Goal: Information Seeking & Learning: Learn about a topic

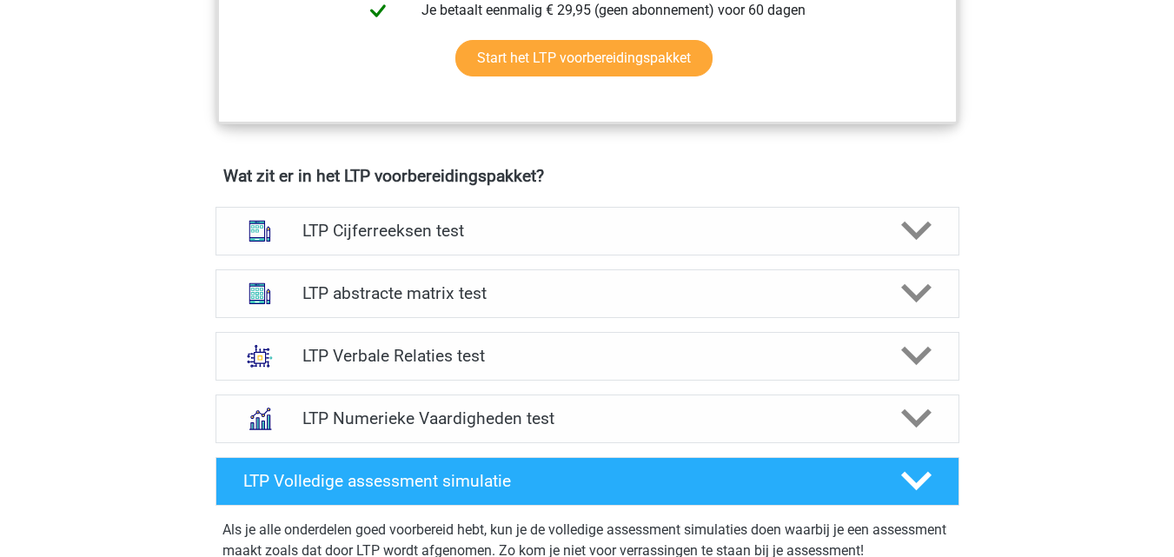
scroll to position [1093, 0]
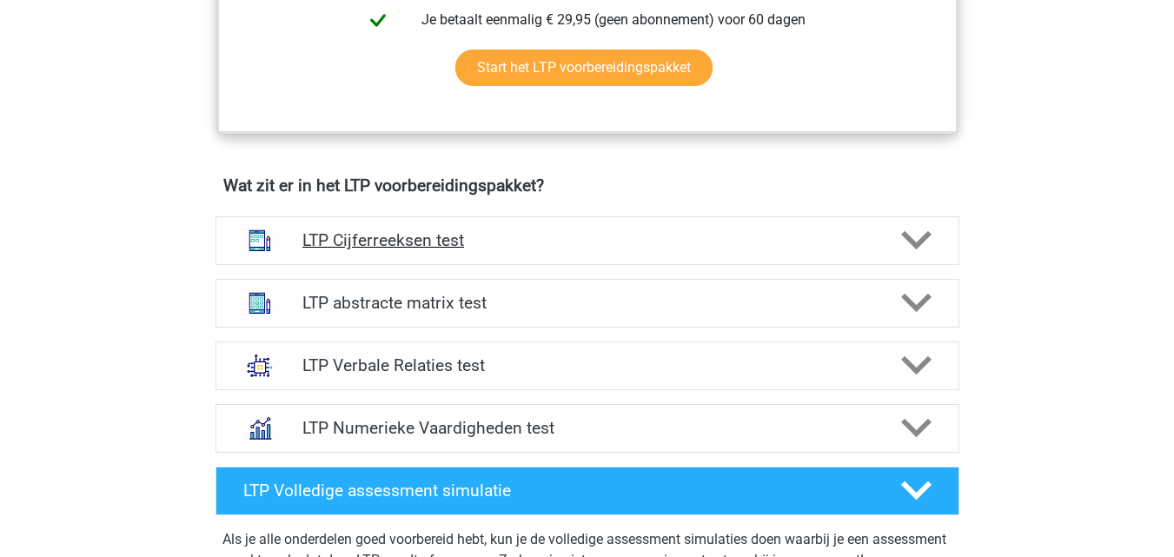
click at [921, 235] on icon at bounding box center [917, 240] width 30 height 30
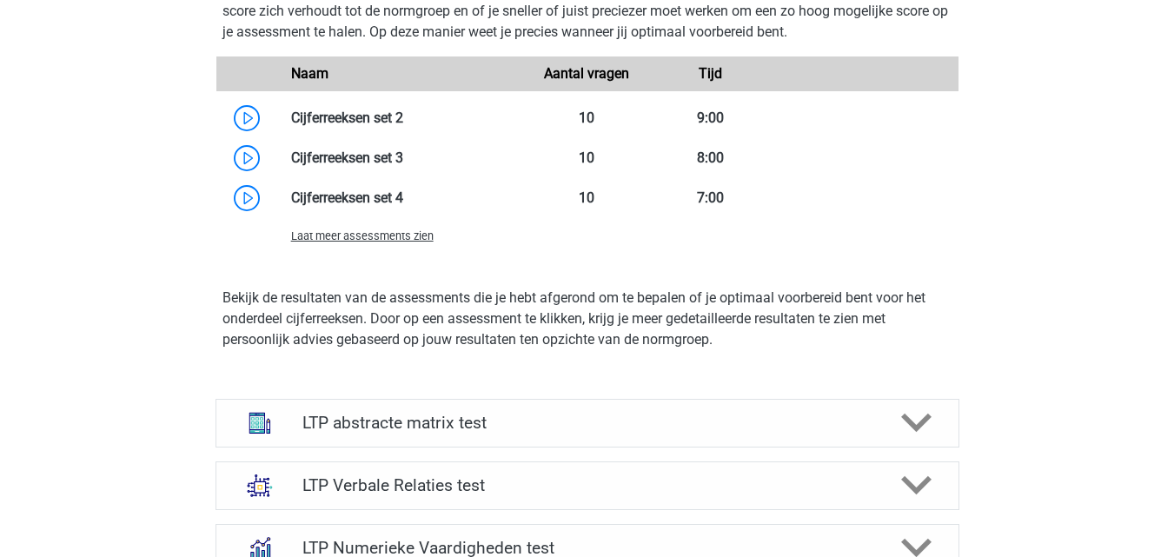
scroll to position [2010, 0]
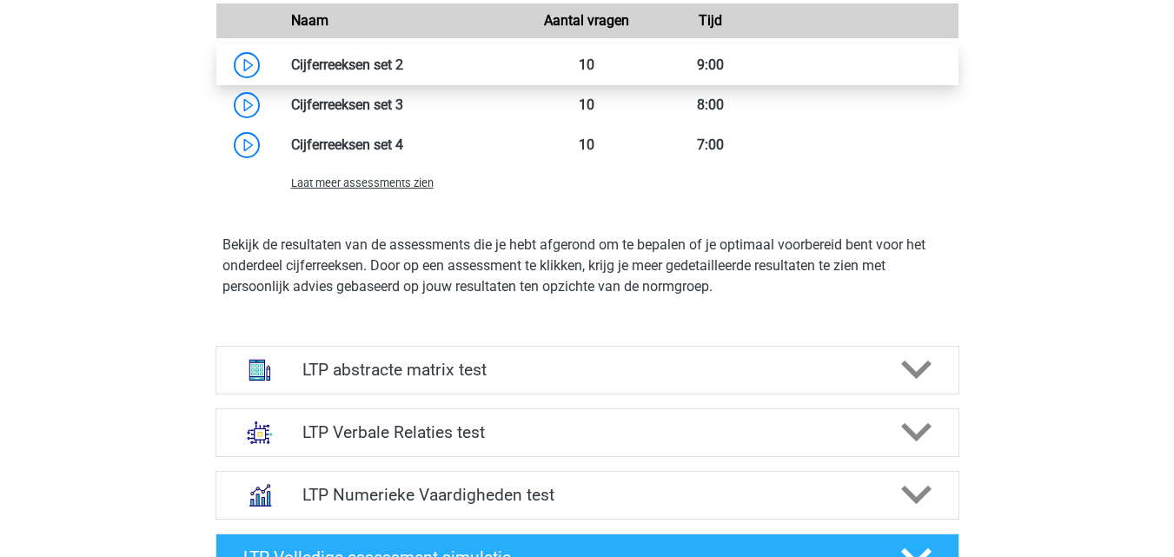
click at [403, 64] on link at bounding box center [403, 65] width 0 height 17
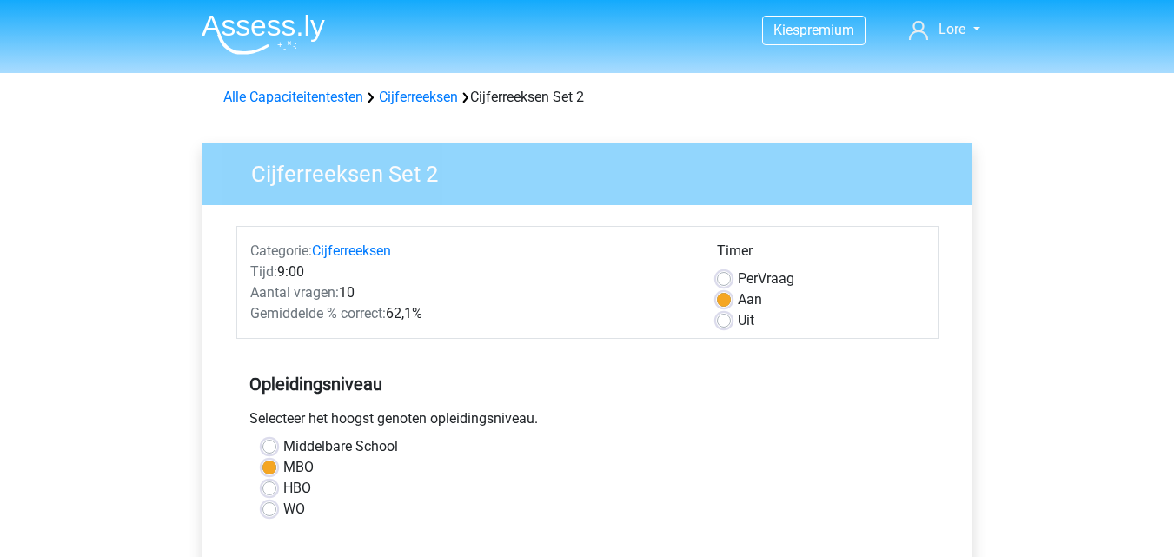
click at [283, 490] on label "HBO" at bounding box center [297, 488] width 28 height 21
click at [272, 490] on input "HBO" at bounding box center [270, 486] width 14 height 17
radio input "true"
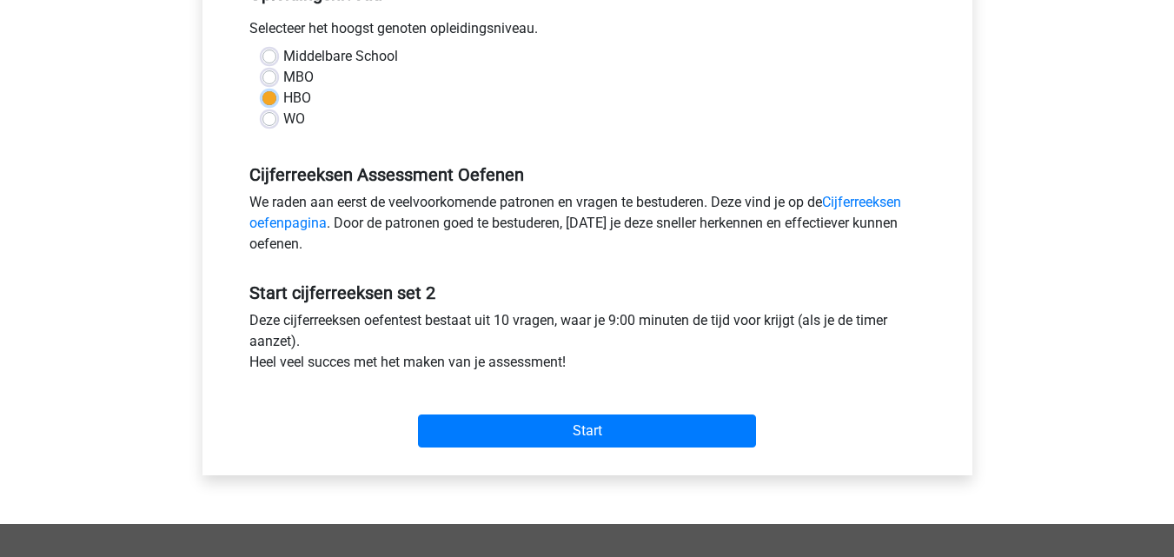
scroll to position [396, 0]
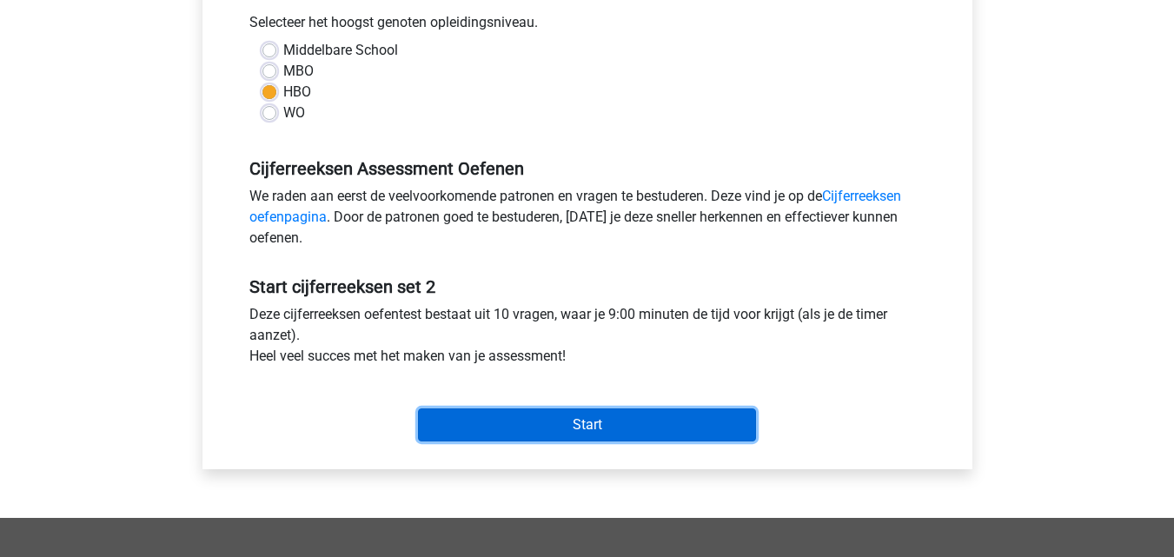
click at [507, 422] on input "Start" at bounding box center [587, 425] width 338 height 33
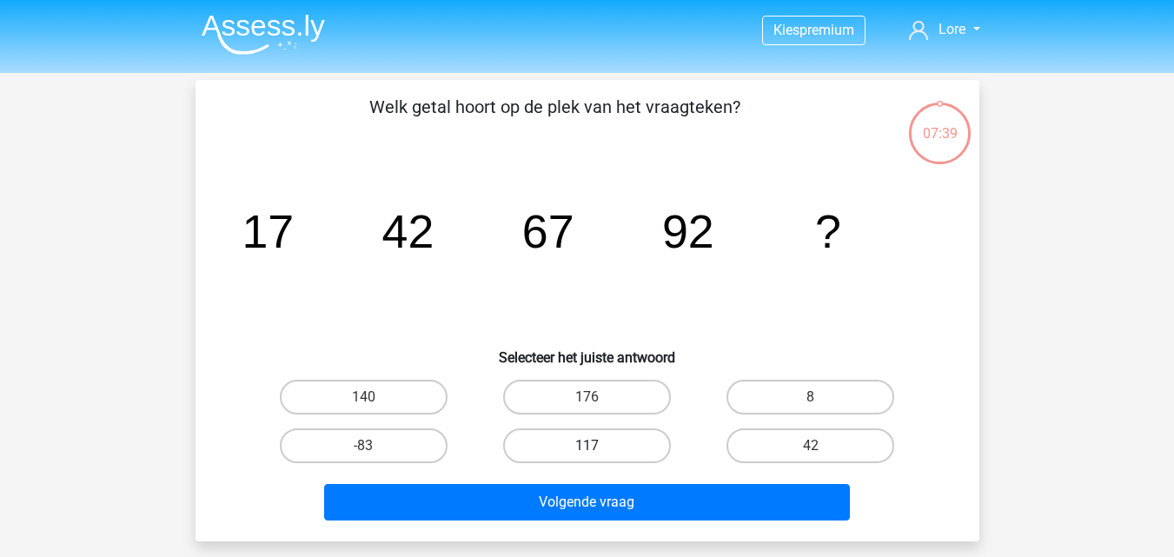
click at [566, 453] on label "117" at bounding box center [587, 446] width 168 height 35
click at [587, 453] on input "117" at bounding box center [592, 451] width 11 height 11
radio input "true"
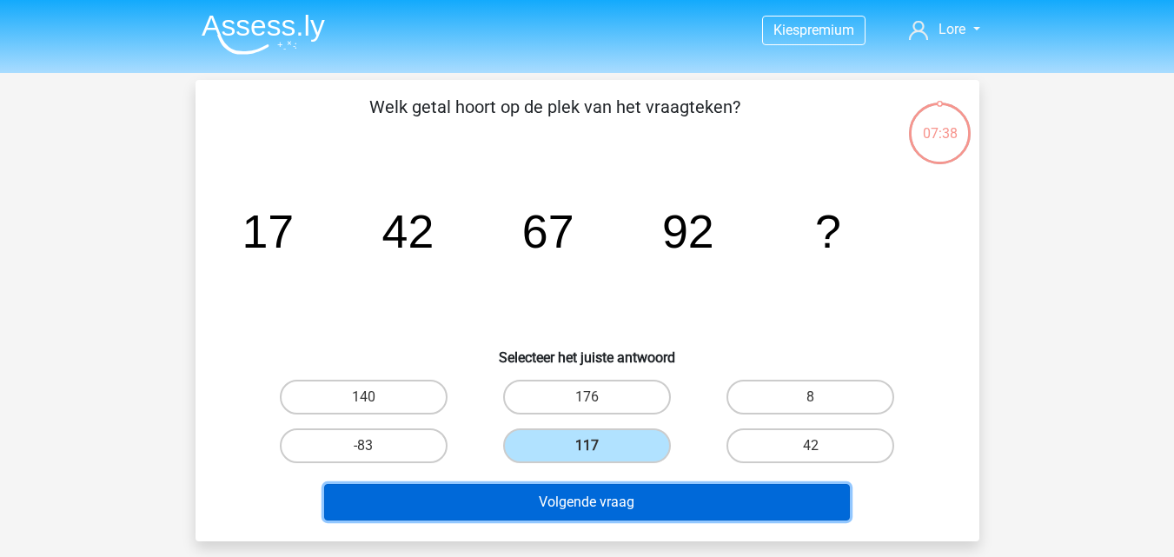
click at [609, 508] on button "Volgende vraag" at bounding box center [587, 502] width 526 height 37
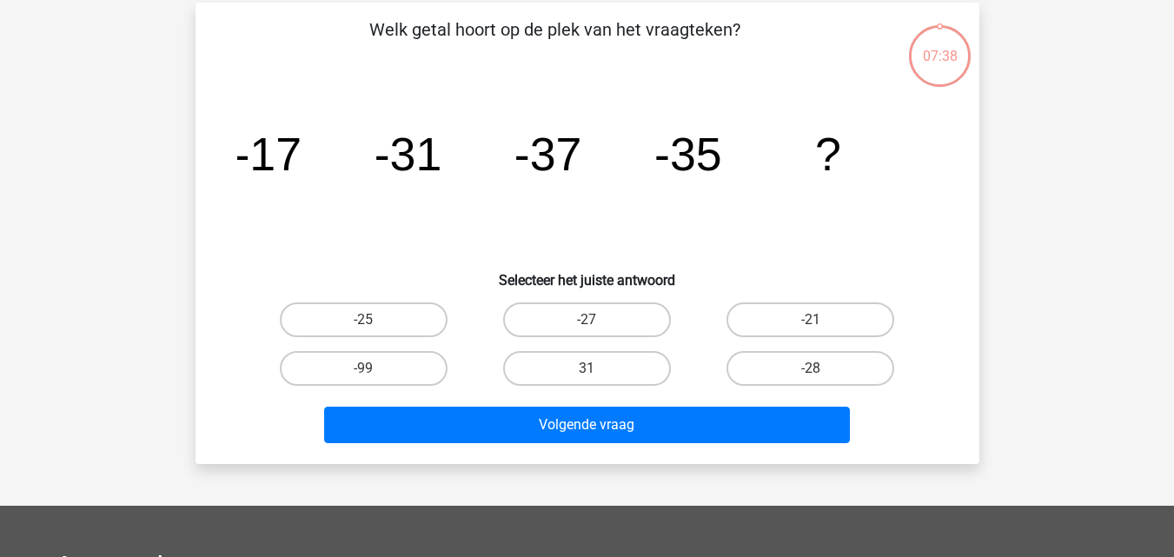
scroll to position [80, 0]
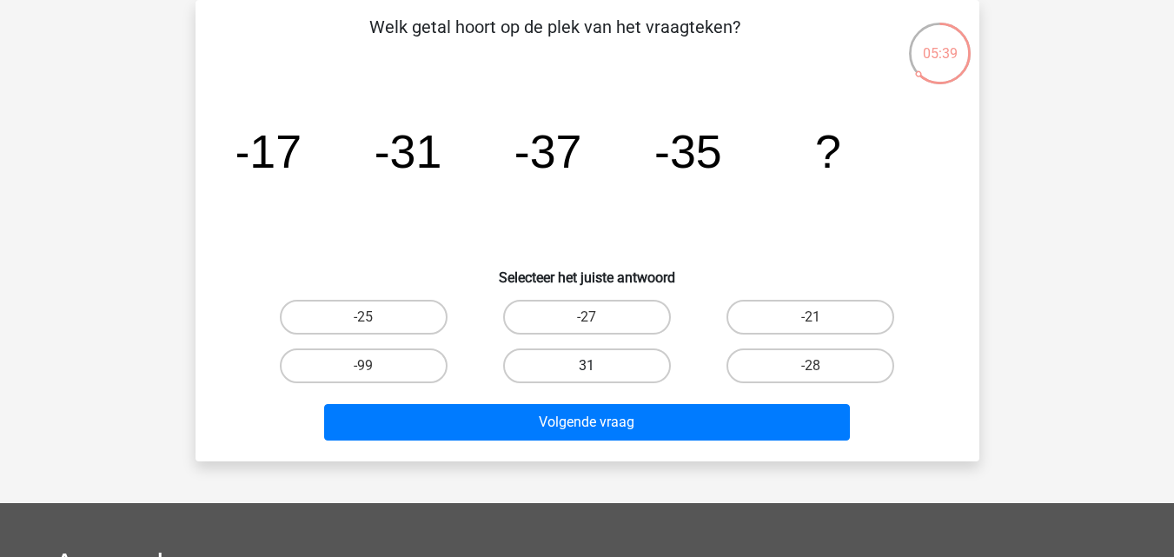
click at [604, 368] on label "31" at bounding box center [587, 366] width 168 height 35
click at [598, 368] on input "31" at bounding box center [592, 371] width 11 height 11
radio input "true"
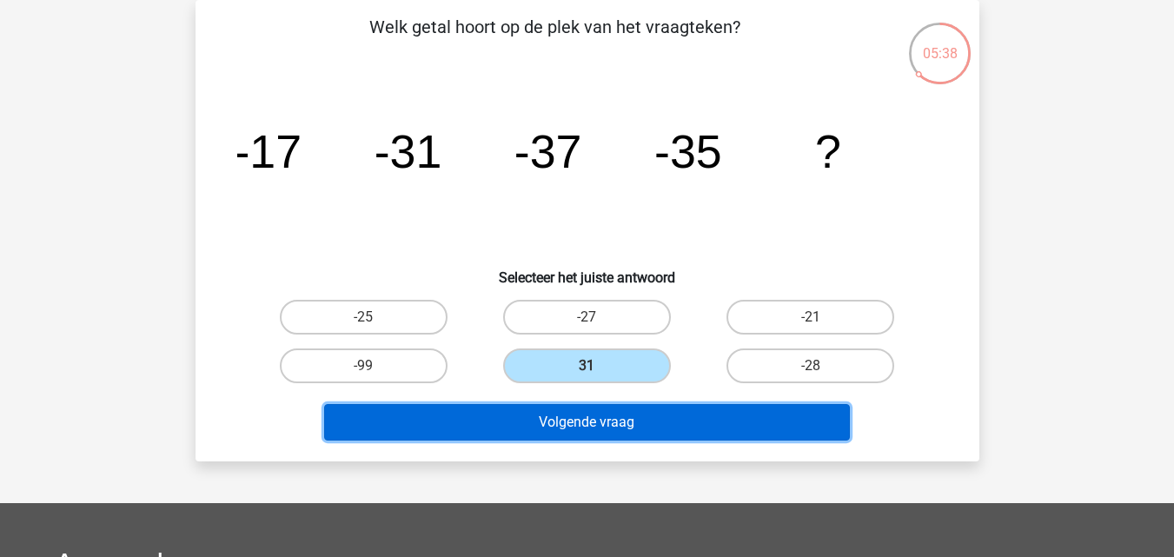
click at [606, 423] on button "Volgende vraag" at bounding box center [587, 422] width 526 height 37
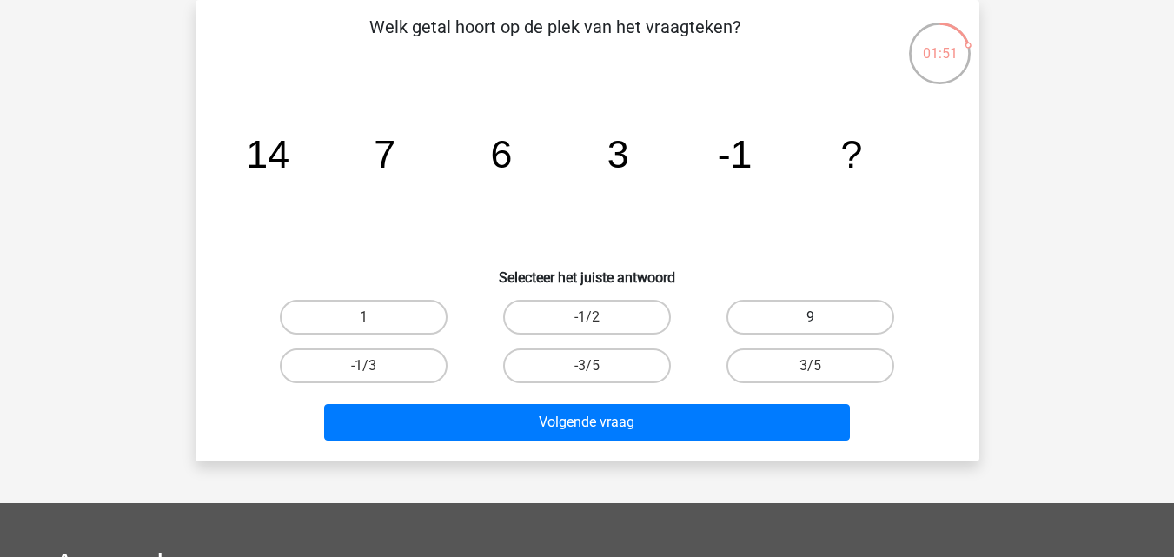
click at [795, 311] on label "9" at bounding box center [811, 317] width 168 height 35
click at [811, 317] on input "9" at bounding box center [816, 322] width 11 height 11
radio input "true"
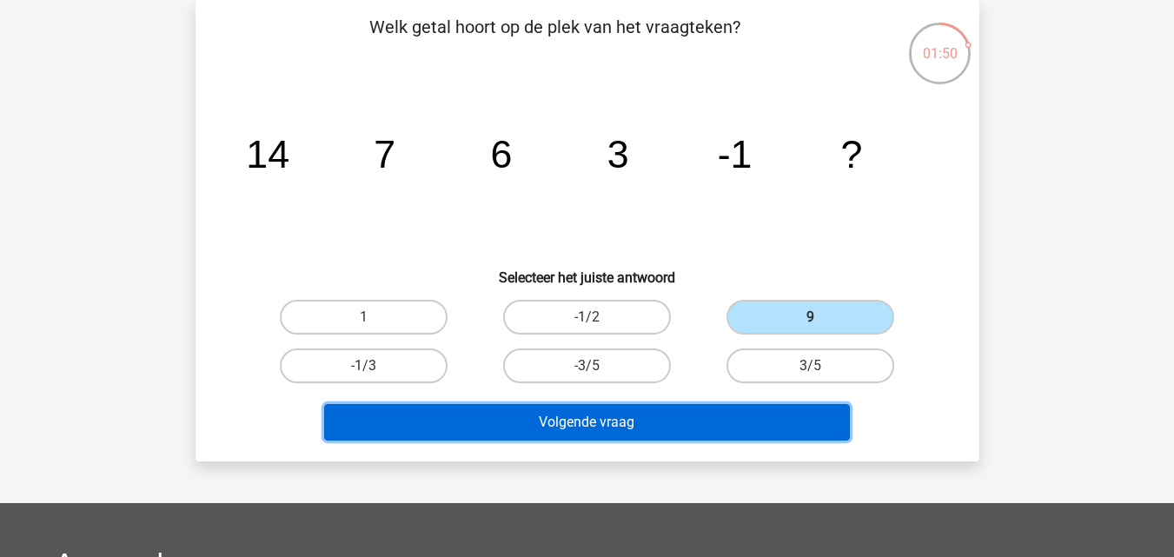
click at [663, 420] on button "Volgende vraag" at bounding box center [587, 422] width 526 height 37
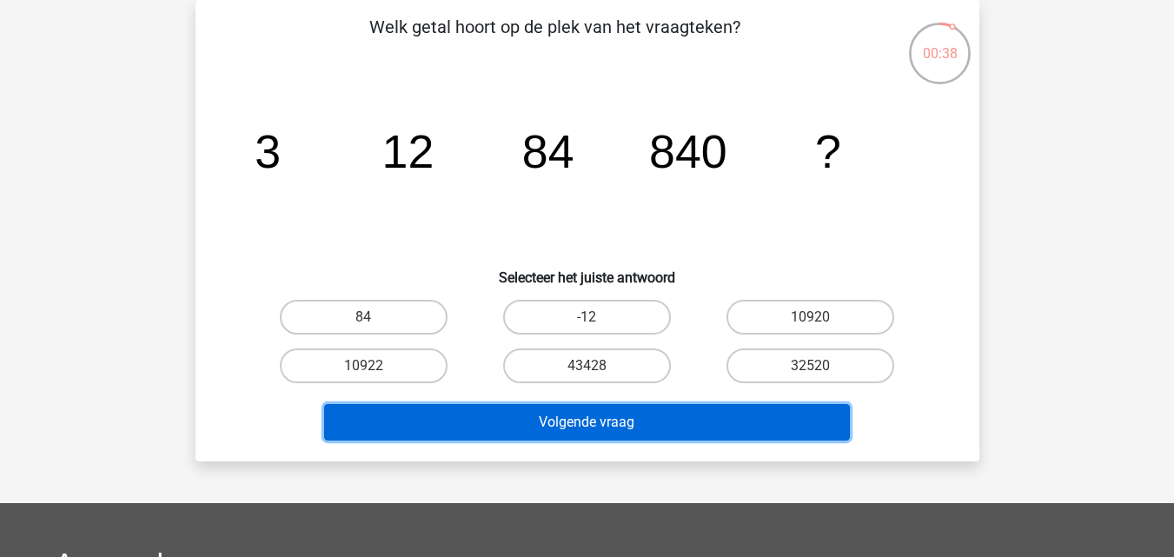
drag, startPoint x: 663, startPoint y: 420, endPoint x: 729, endPoint y: 395, distance: 69.9
click at [729, 395] on div "Volgende vraag" at bounding box center [587, 418] width 729 height 57
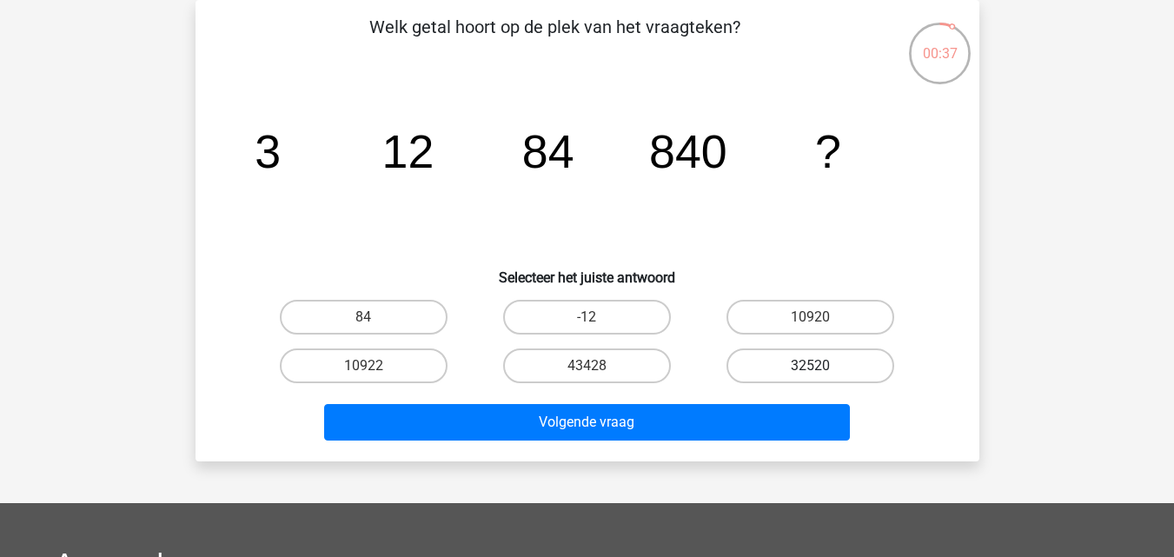
drag, startPoint x: 729, startPoint y: 395, endPoint x: 781, endPoint y: 370, distance: 57.6
click at [781, 370] on div "Welk getal hoort op de plek van het vraagteken? image/svg+xml 3 12 84 840 ? Sel…" at bounding box center [588, 231] width 770 height 434
click at [781, 370] on label "32520" at bounding box center [811, 366] width 168 height 35
click at [811, 370] on input "32520" at bounding box center [816, 371] width 11 height 11
radio input "true"
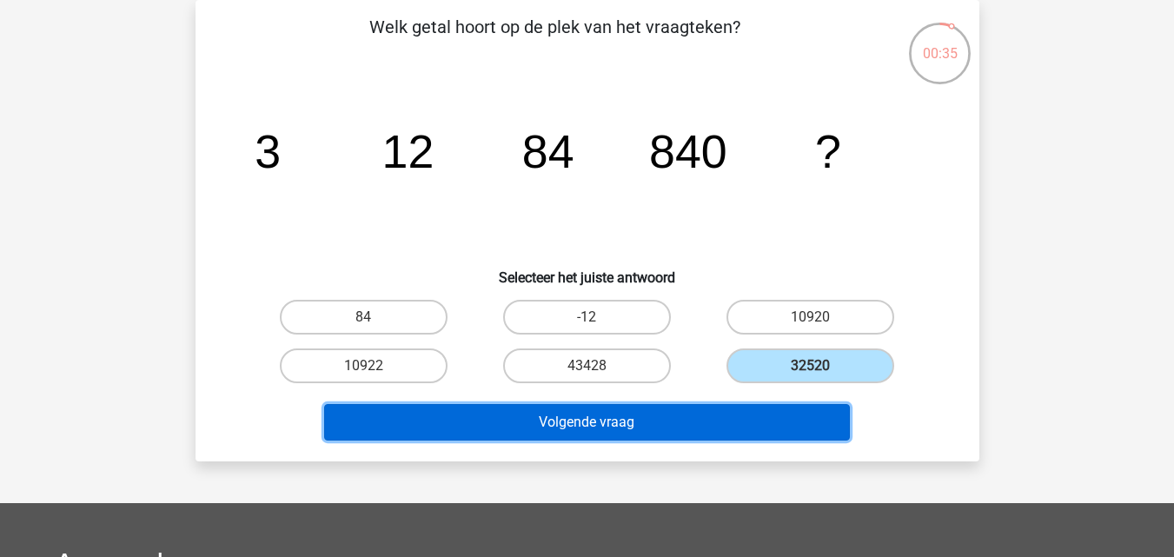
click at [700, 424] on button "Volgende vraag" at bounding box center [587, 422] width 526 height 37
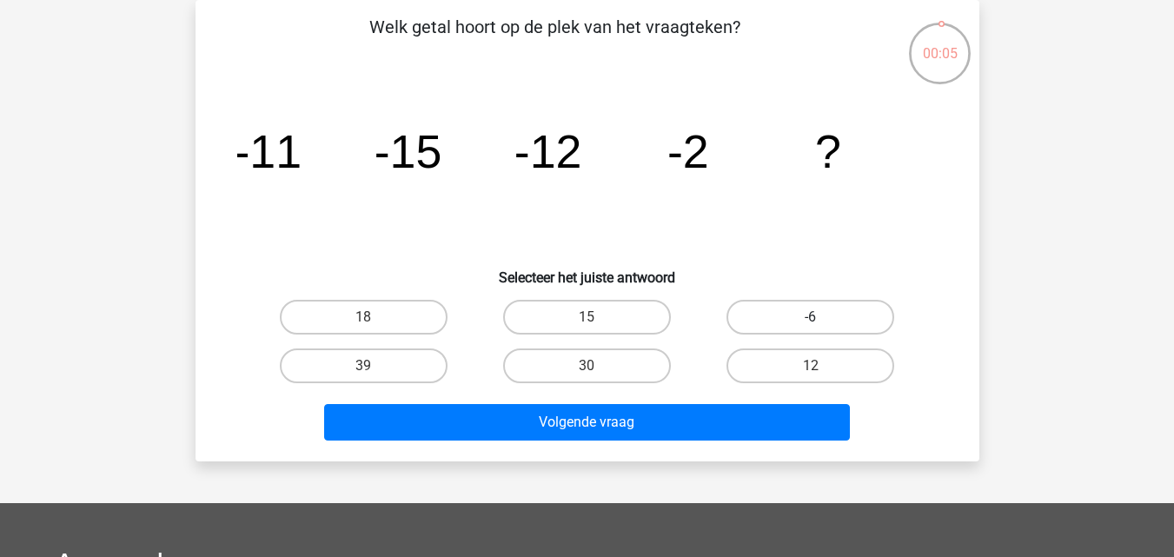
click at [830, 302] on label "-6" at bounding box center [811, 317] width 168 height 35
click at [822, 317] on input "-6" at bounding box center [816, 322] width 11 height 11
radio input "true"
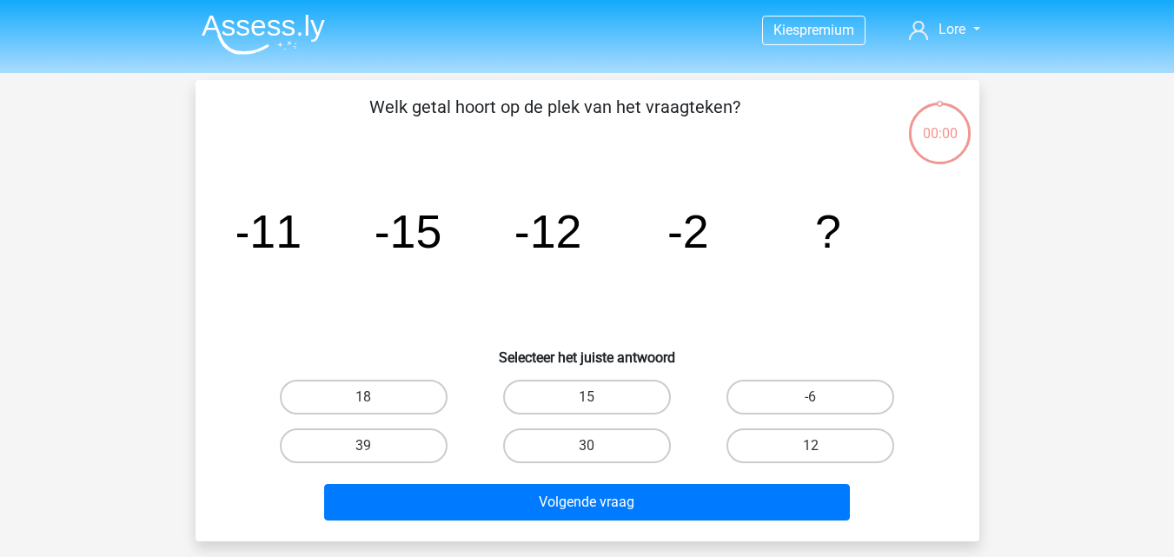
scroll to position [80, 0]
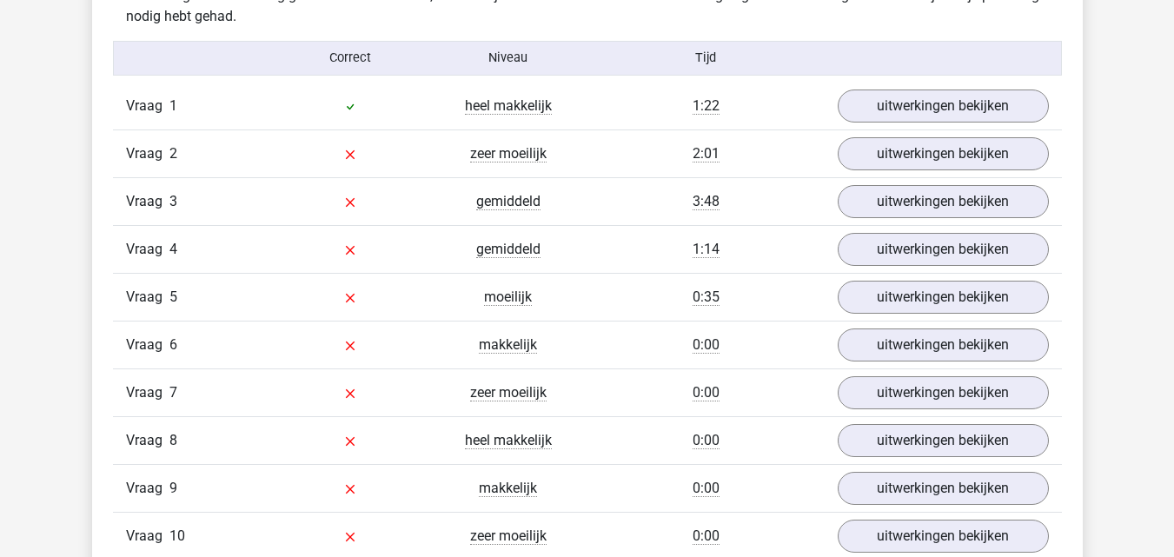
scroll to position [1411, 0]
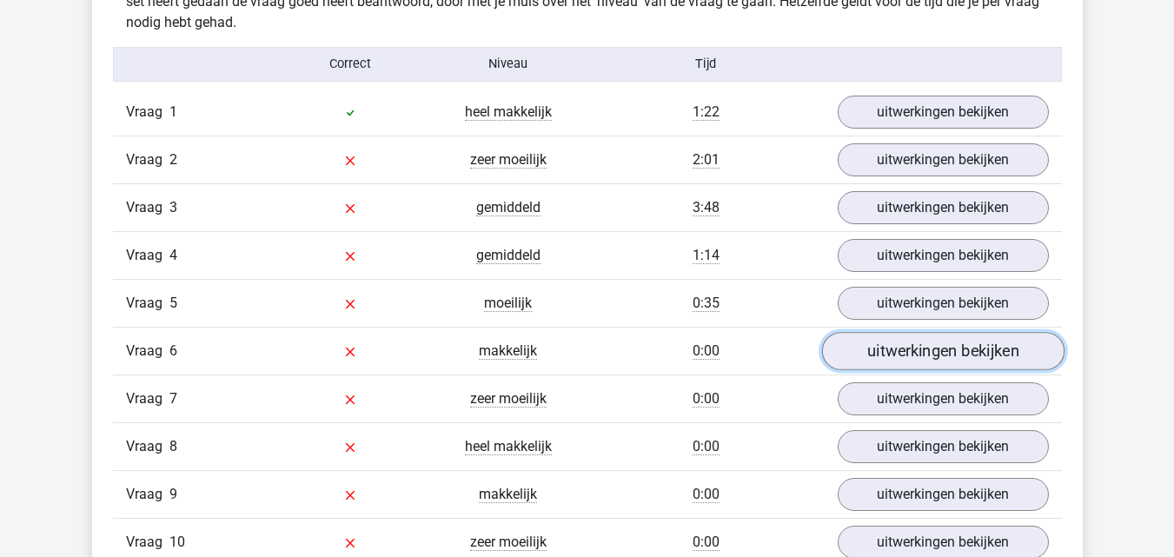
click at [960, 346] on link "uitwerkingen bekijken" at bounding box center [943, 351] width 243 height 38
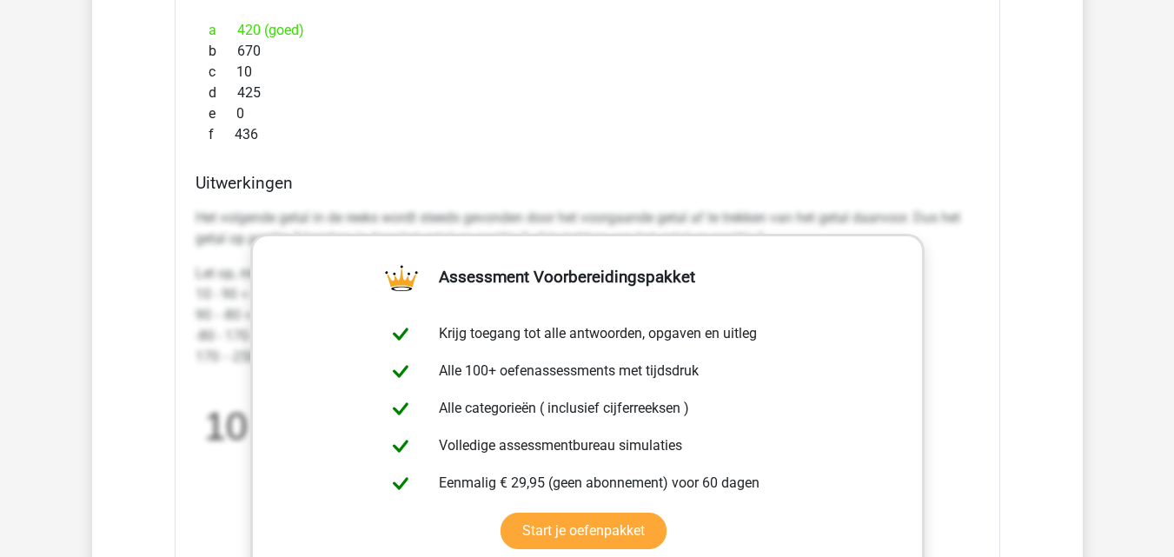
scroll to position [2019, 0]
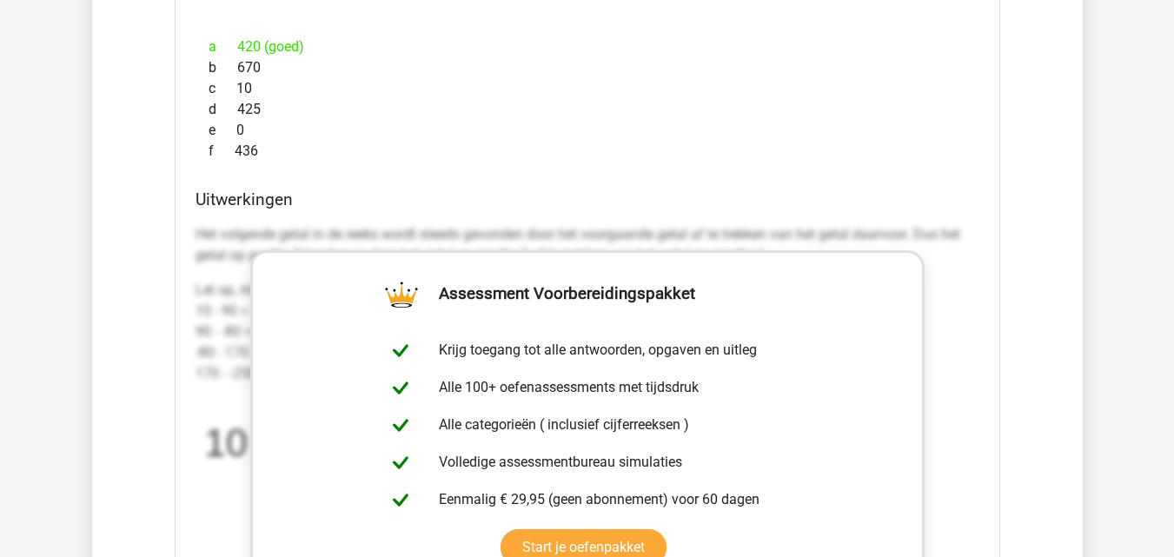
click at [550, 205] on h4 "Uitwerkingen" at bounding box center [588, 200] width 784 height 20
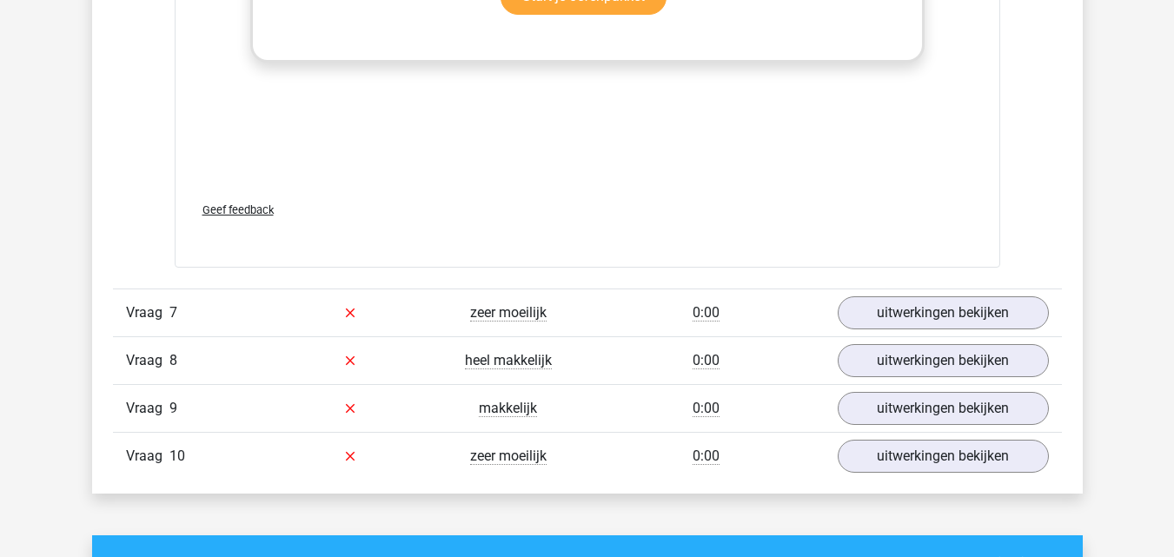
scroll to position [2586, 0]
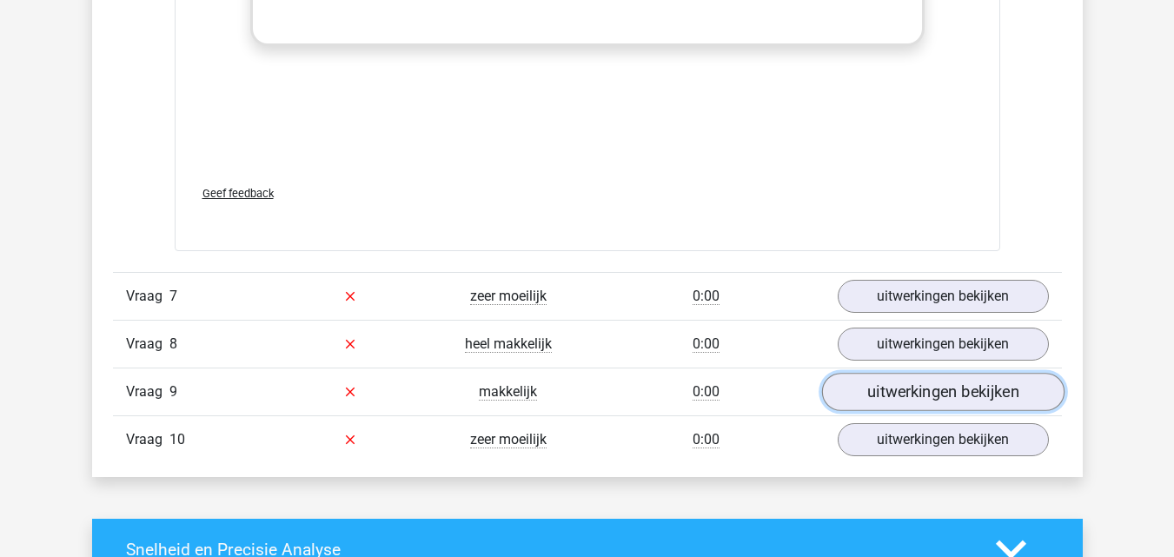
click at [906, 396] on link "uitwerkingen bekijken" at bounding box center [943, 392] width 243 height 38
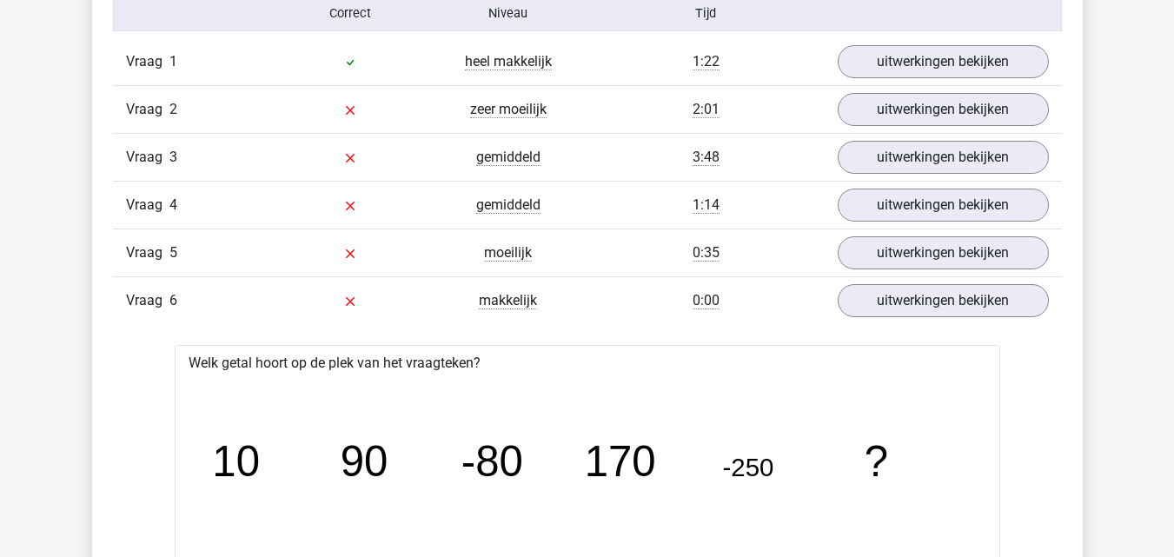
scroll to position [1432, 0]
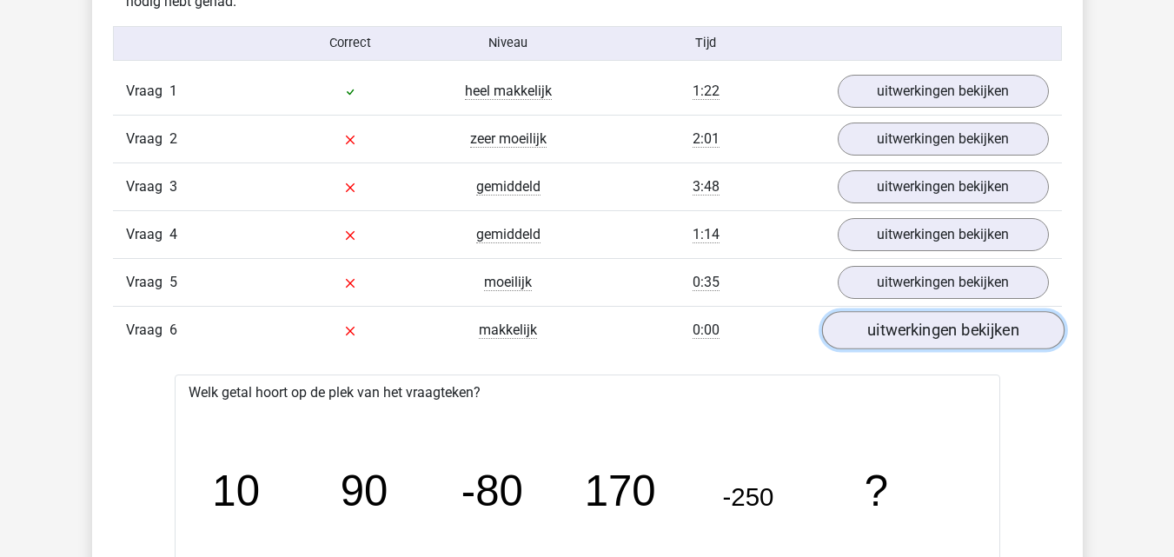
click at [949, 341] on link "uitwerkingen bekijken" at bounding box center [943, 330] width 243 height 38
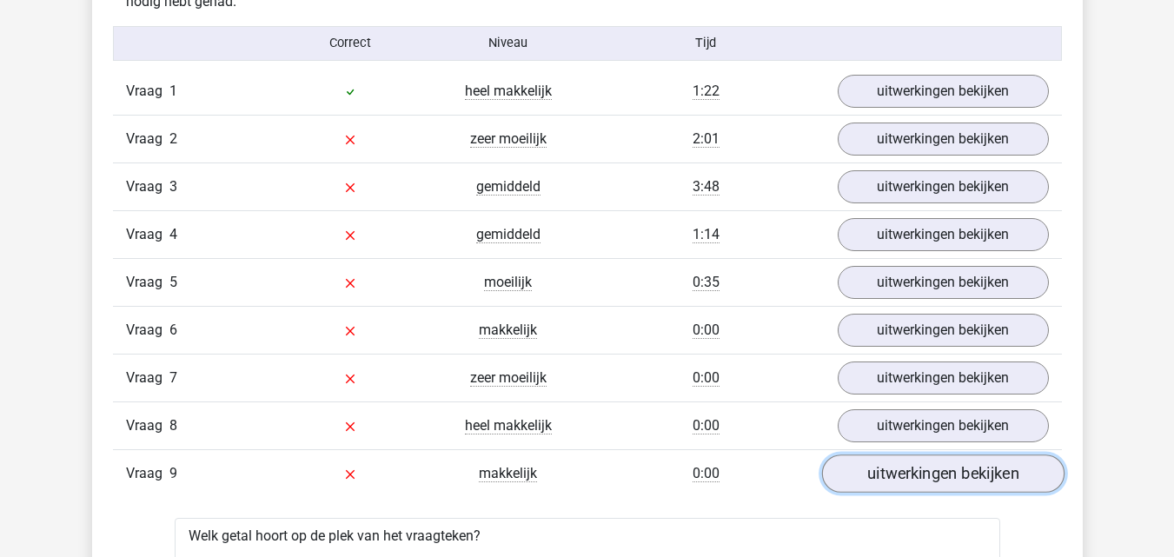
click at [890, 476] on link "uitwerkingen bekijken" at bounding box center [943, 474] width 243 height 38
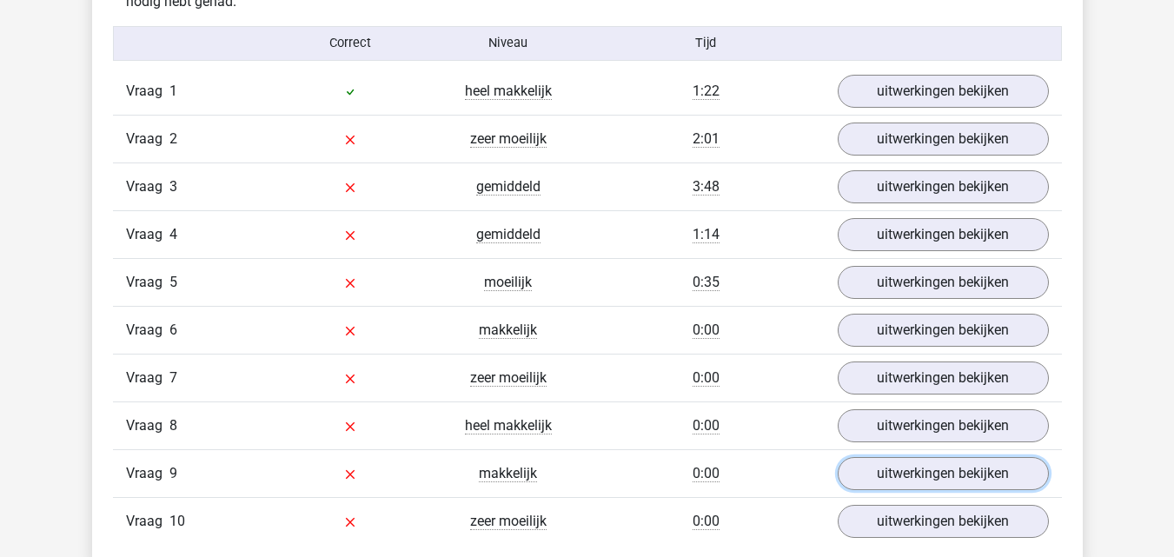
scroll to position [1438, 0]
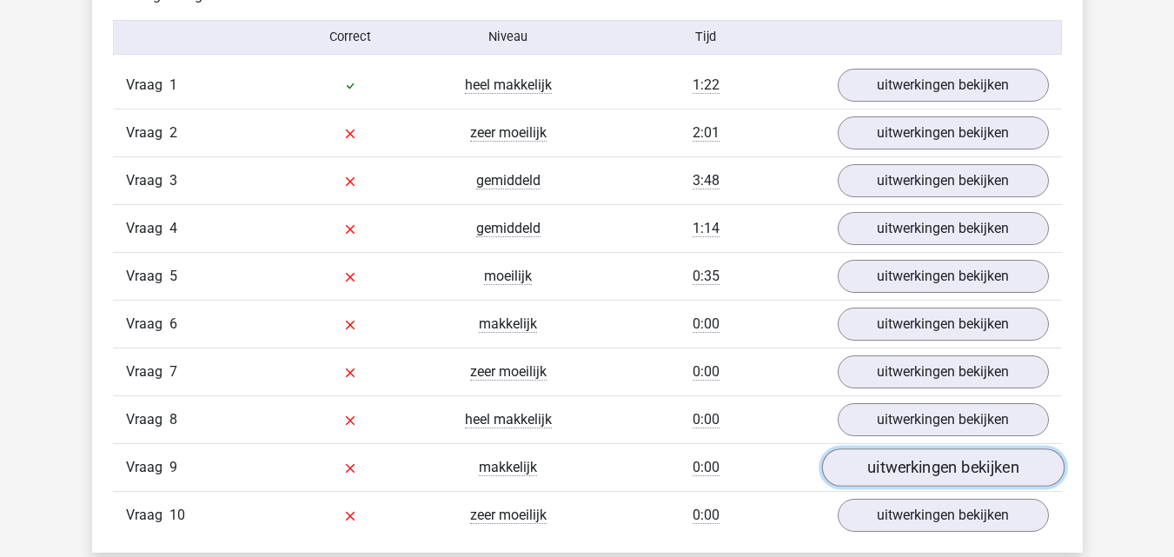
click at [967, 469] on link "uitwerkingen bekijken" at bounding box center [943, 468] width 243 height 38
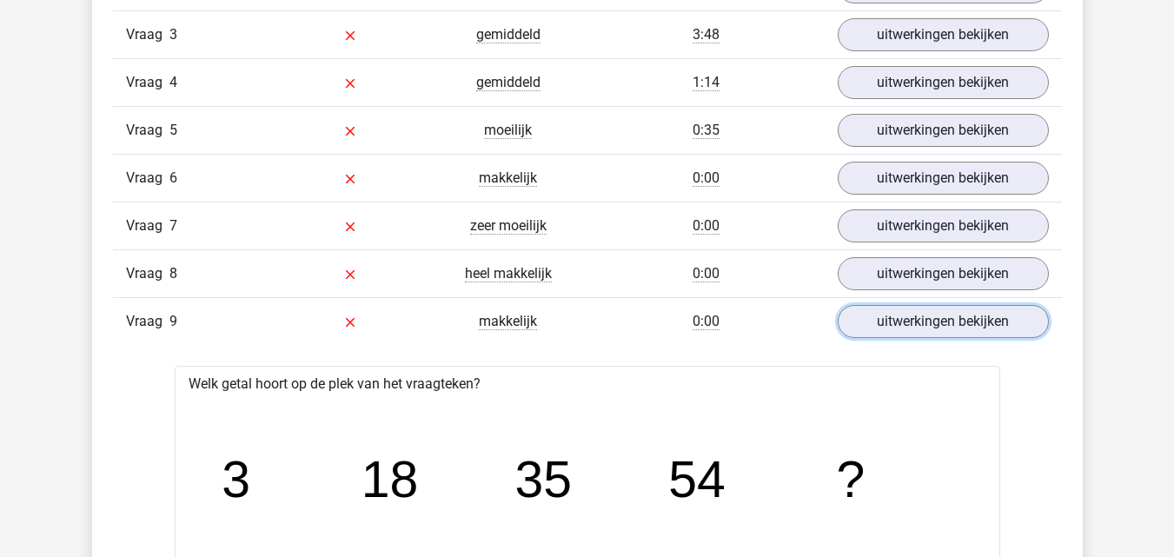
scroll to position [1593, 0]
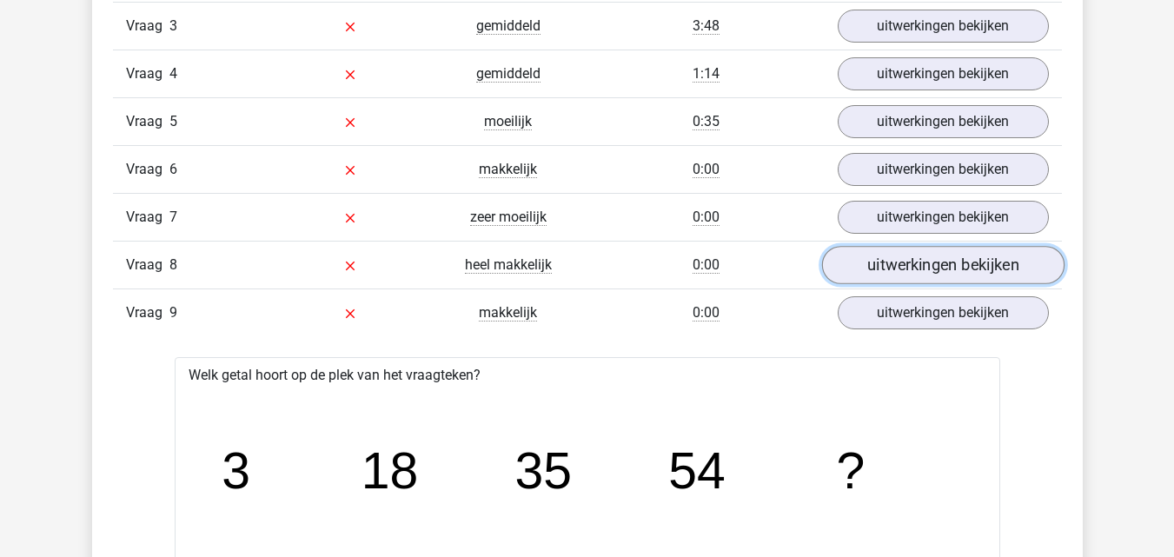
click at [956, 263] on link "uitwerkingen bekijken" at bounding box center [943, 265] width 243 height 38
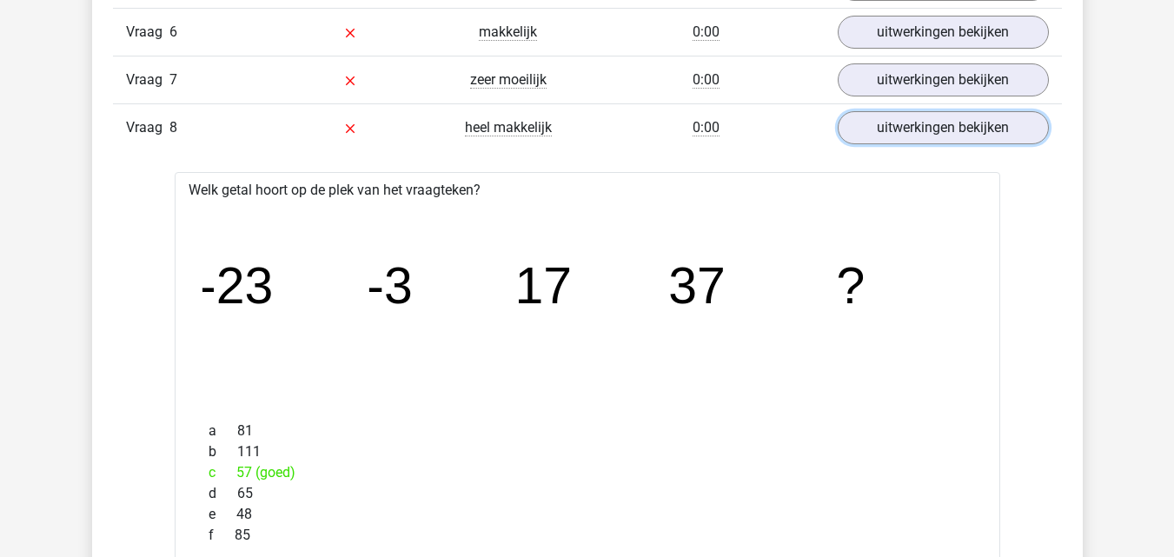
scroll to position [1691, 0]
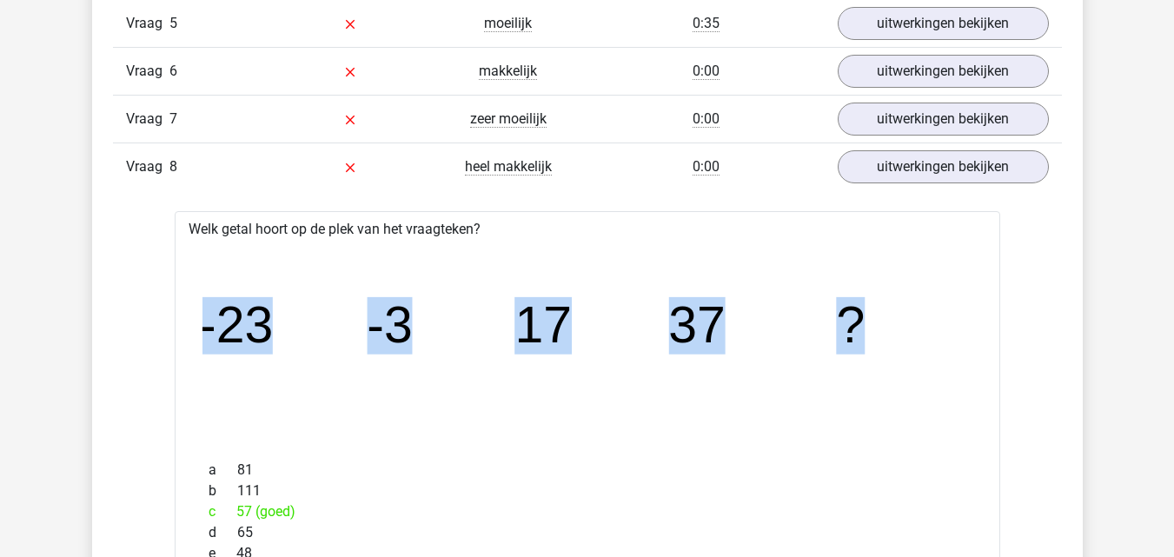
drag, startPoint x: 884, startPoint y: 353, endPoint x: 196, endPoint y: 324, distance: 688.2
click at [199, 330] on div "image/svg+xml -23 -3 17 37 ?" at bounding box center [588, 343] width 798 height 207
copy g "-23 -3 17 37 ?"
click at [779, 389] on icon "image/svg+xml -23 -3 17 37 ?" at bounding box center [588, 343] width 770 height 193
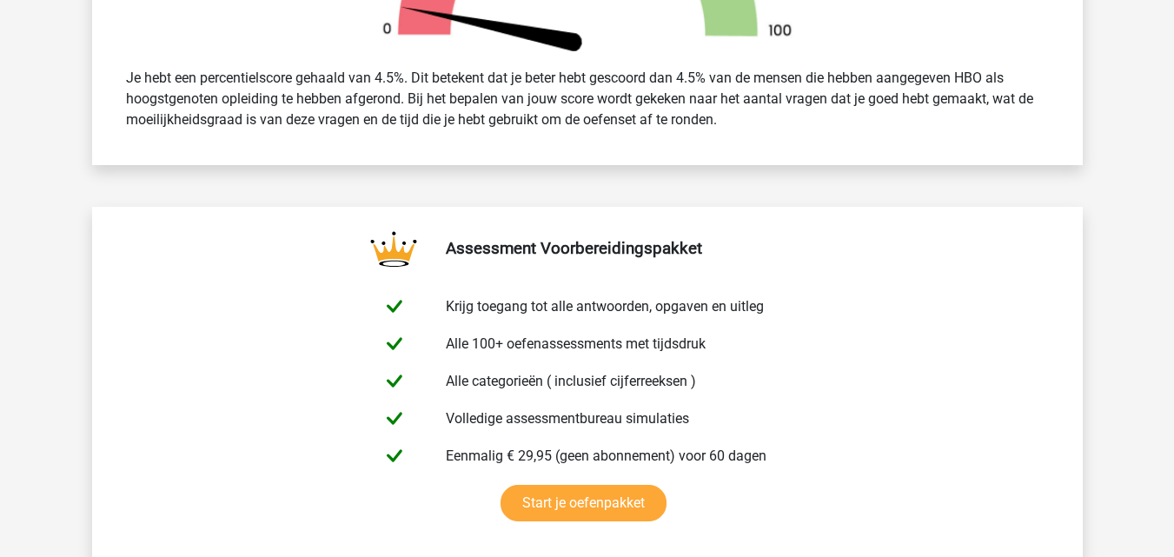
scroll to position [230, 0]
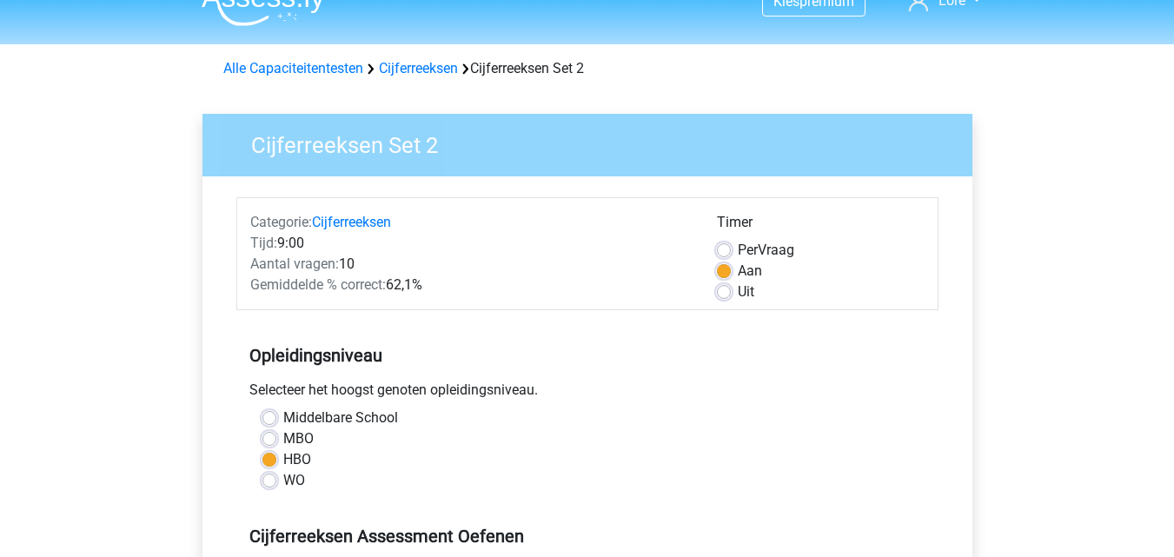
scroll to position [31, 0]
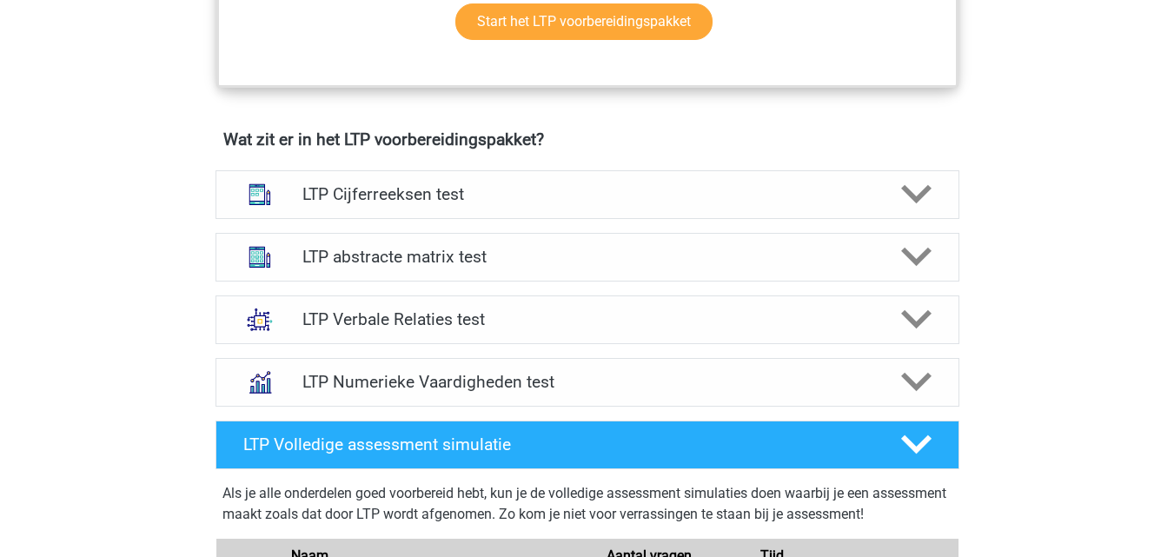
scroll to position [1009, 0]
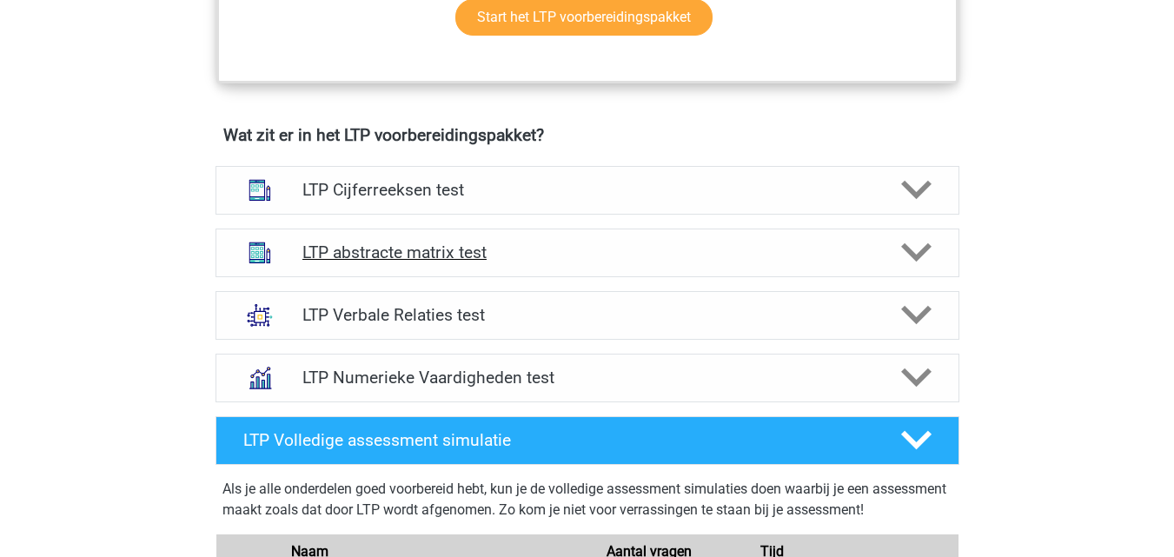
click at [742, 248] on h4 "LTP abstracte matrix test" at bounding box center [587, 253] width 569 height 20
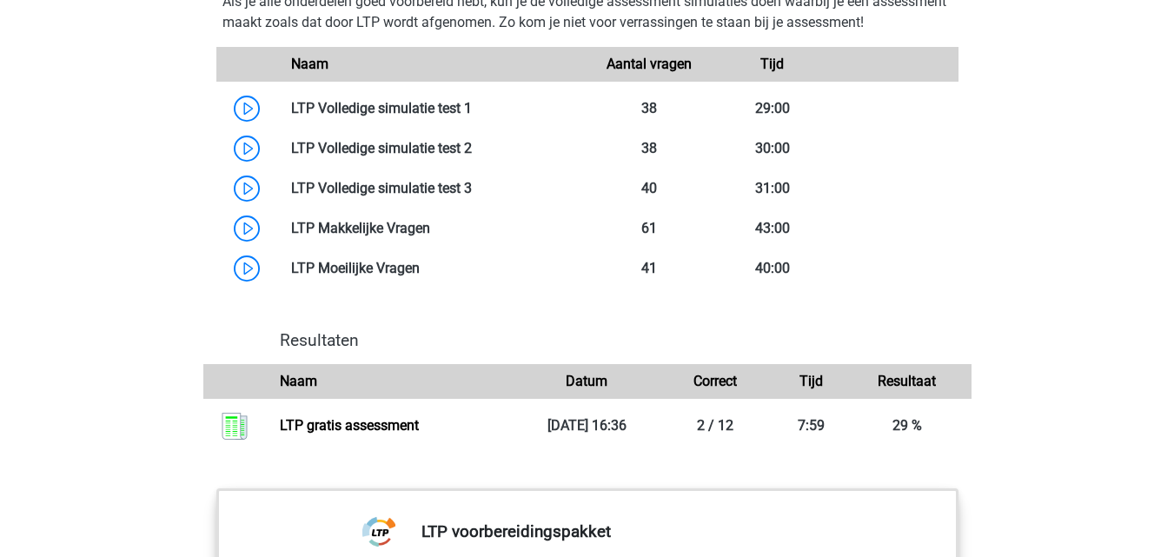
scroll to position [2447, 0]
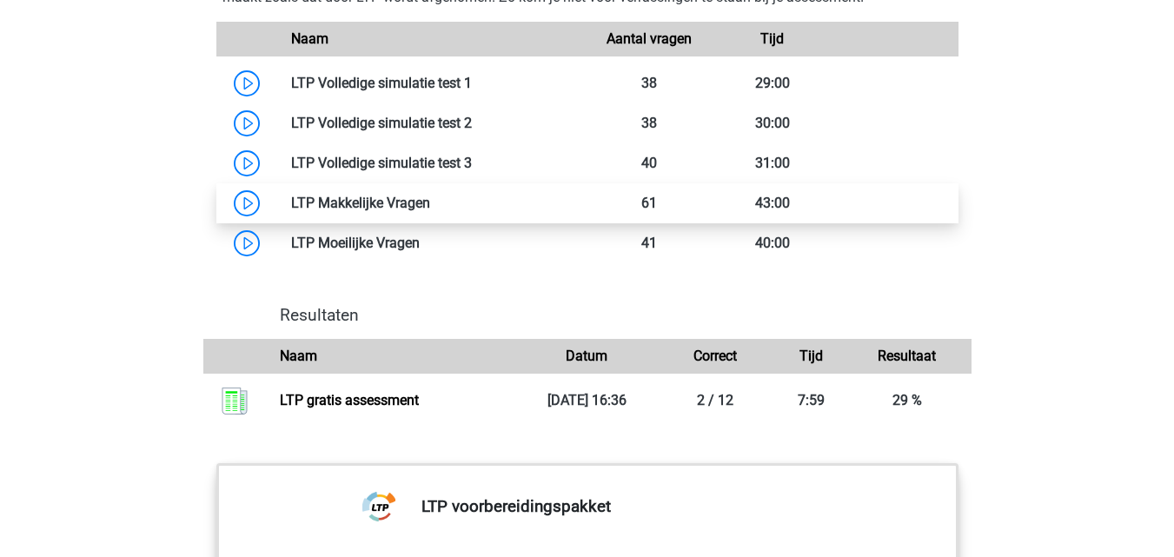
click at [430, 198] on link at bounding box center [430, 203] width 0 height 17
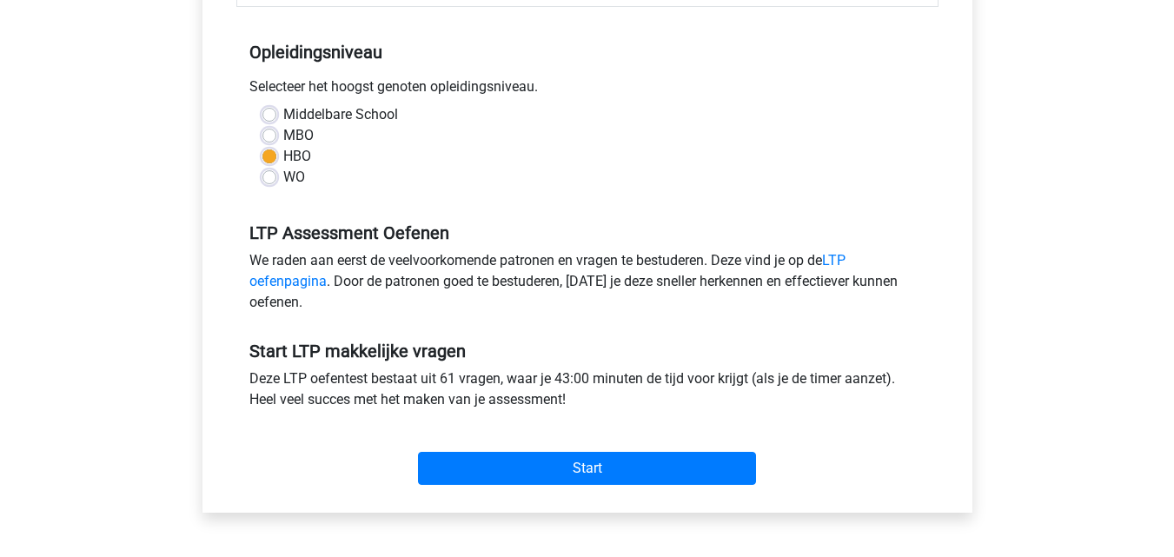
scroll to position [348, 0]
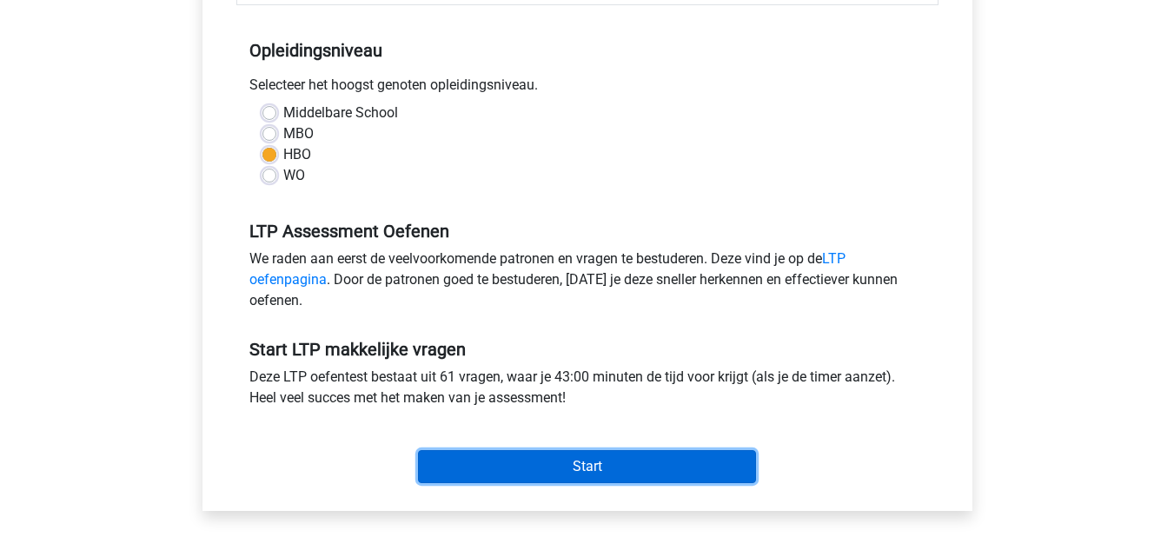
click at [481, 459] on input "Start" at bounding box center [587, 466] width 338 height 33
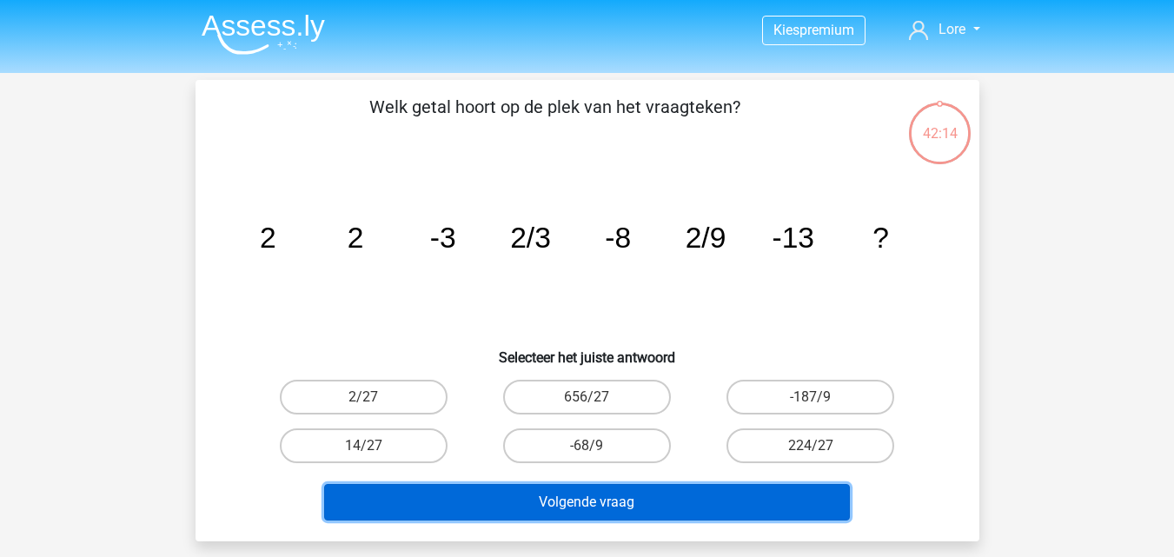
click at [610, 496] on button "Volgende vraag" at bounding box center [587, 502] width 526 height 37
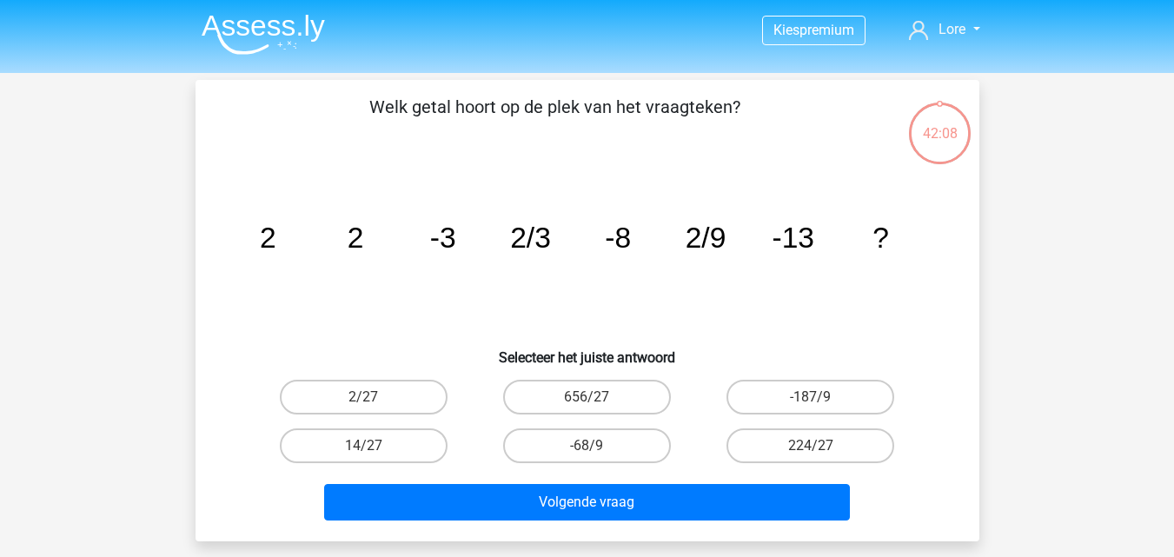
click at [443, 315] on icon "image/svg+xml 2 2 -3 2/3 -8 2/9 -13 ?" at bounding box center [587, 248] width 701 height 176
click at [393, 449] on label "14/27" at bounding box center [364, 446] width 168 height 35
click at [375, 449] on input "14/27" at bounding box center [368, 451] width 11 height 11
radio input "true"
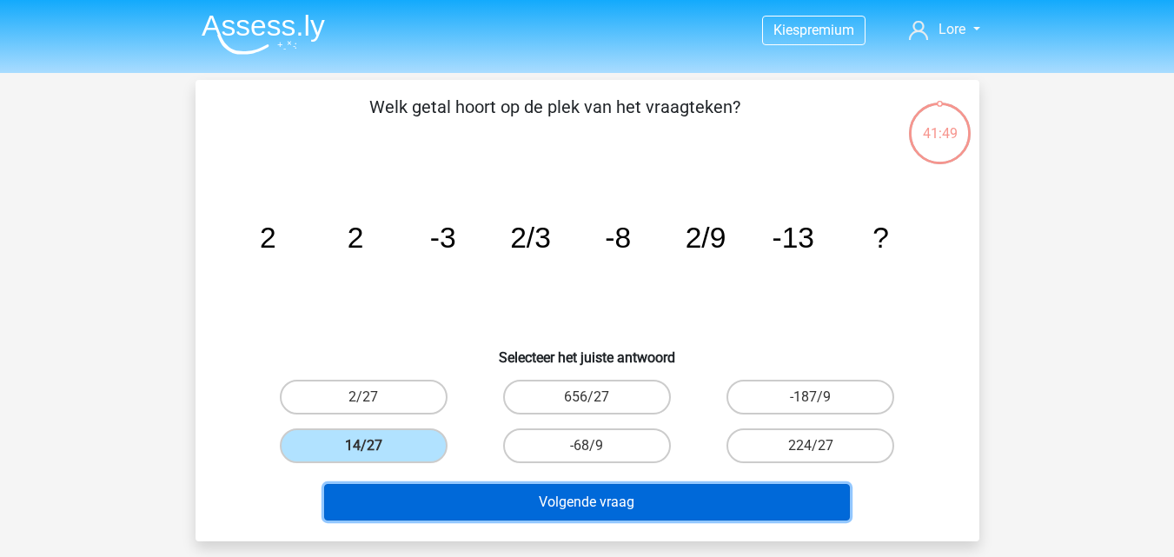
click at [611, 489] on button "Volgende vraag" at bounding box center [587, 502] width 526 height 37
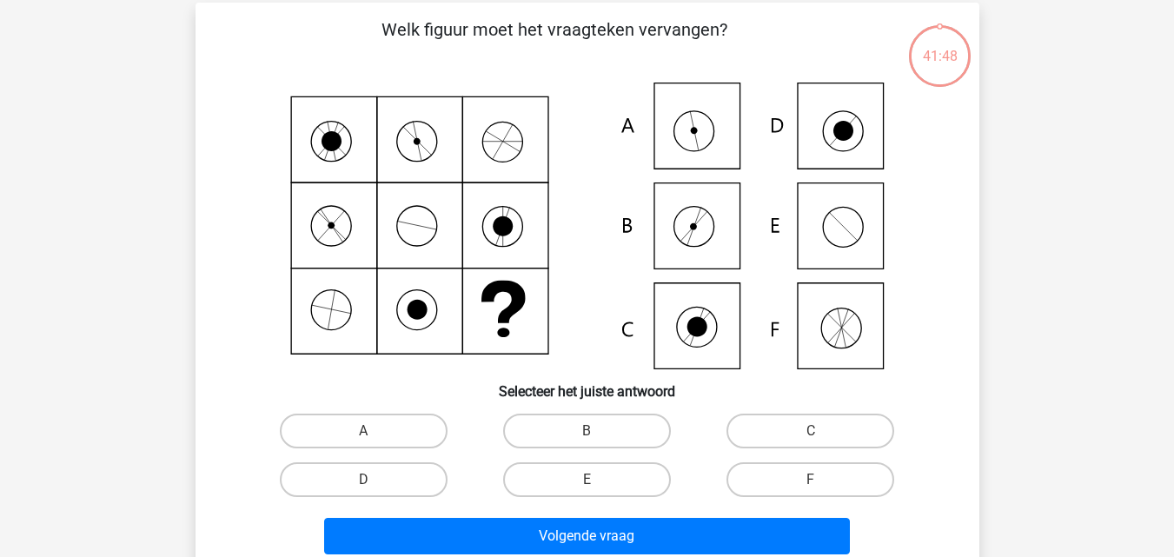
scroll to position [80, 0]
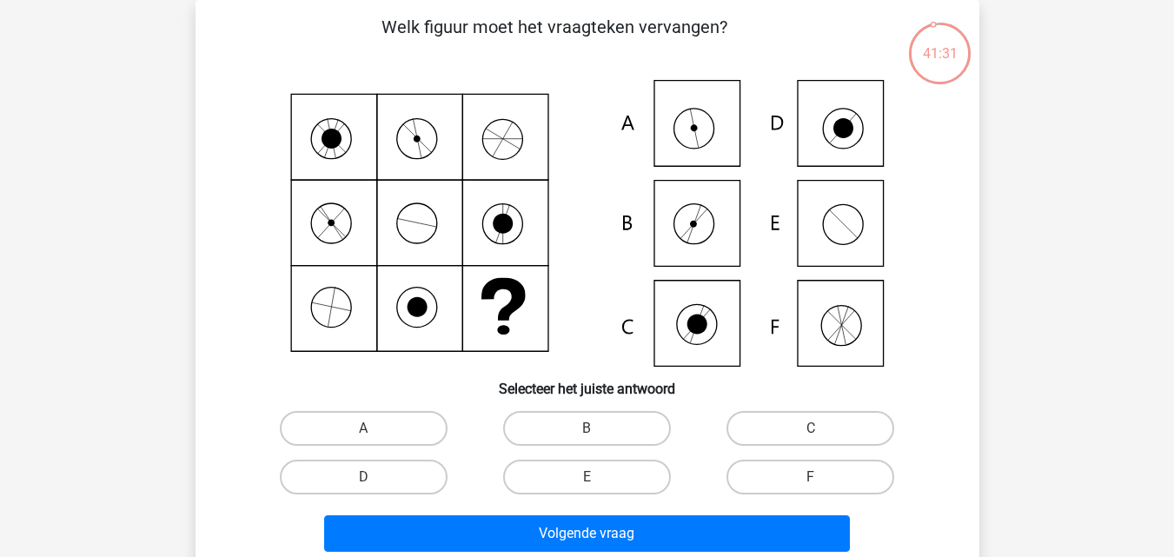
click at [465, 298] on icon at bounding box center [587, 223] width 701 height 287
click at [369, 436] on input "A" at bounding box center [368, 434] width 11 height 11
radio input "true"
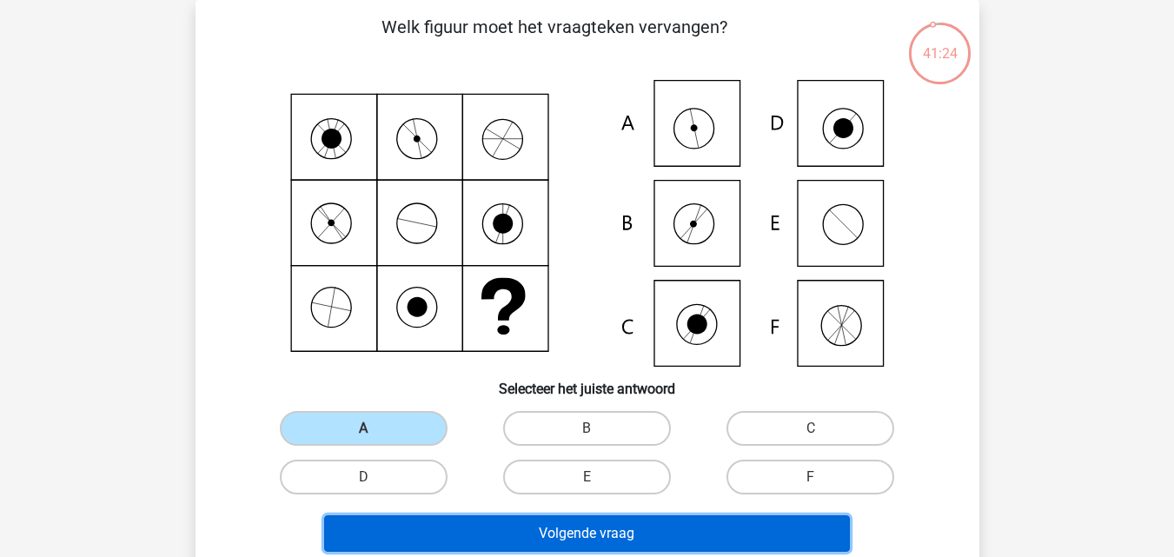
click at [532, 528] on button "Volgende vraag" at bounding box center [587, 534] width 526 height 37
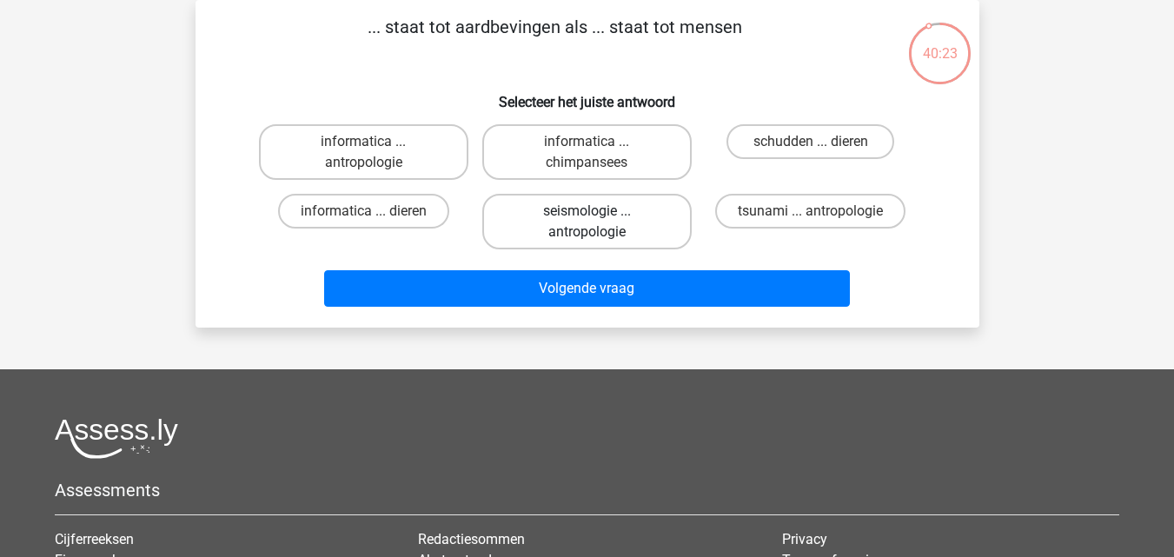
click at [551, 208] on label "seismologie ... antropologie" at bounding box center [587, 222] width 210 height 56
click at [587, 211] on input "seismologie ... antropologie" at bounding box center [592, 216] width 11 height 11
radio input "true"
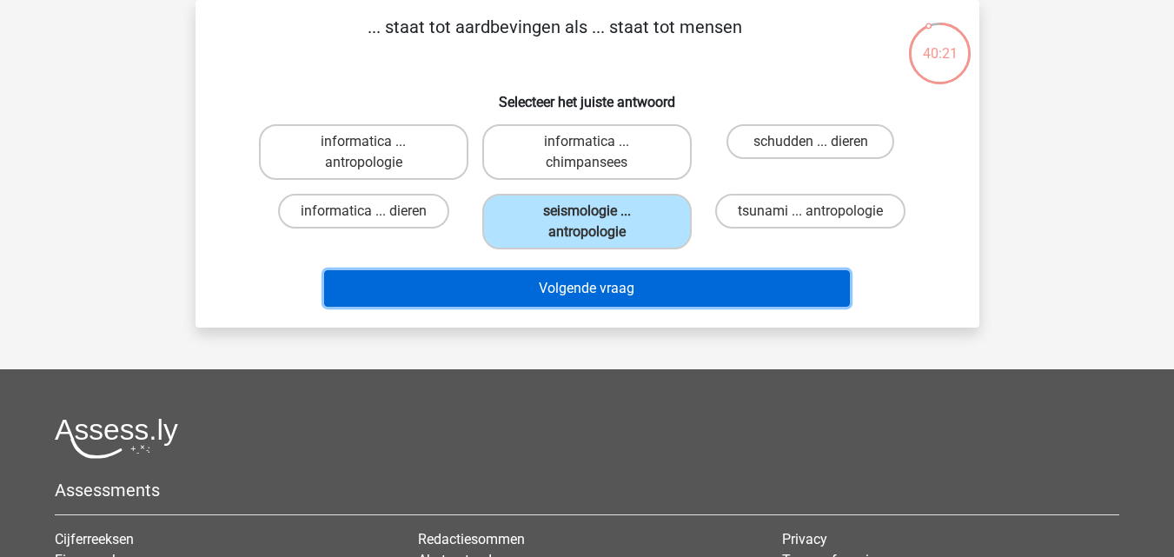
click at [574, 288] on button "Volgende vraag" at bounding box center [587, 288] width 526 height 37
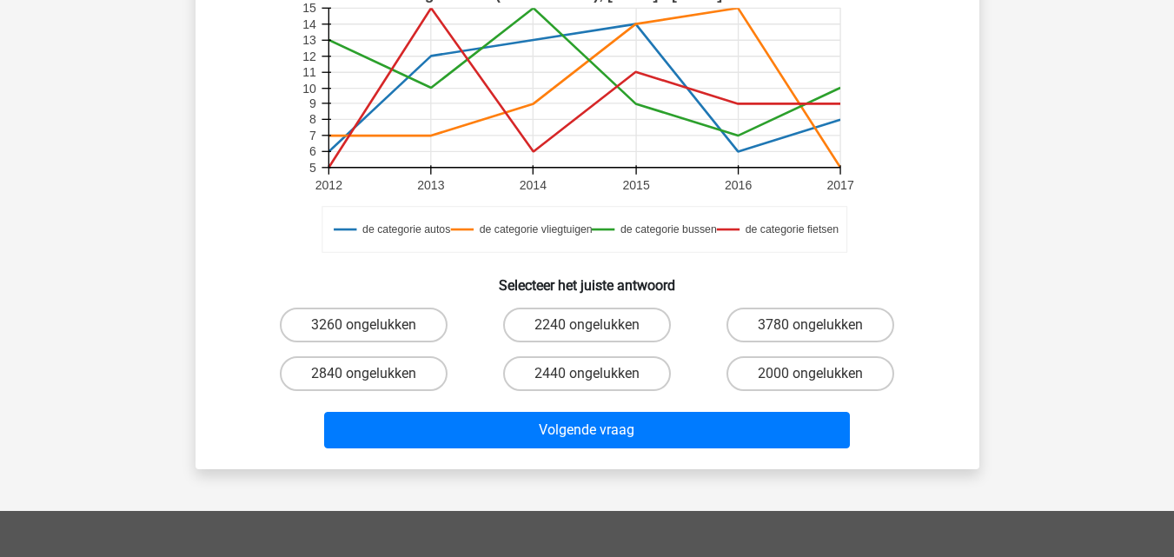
scroll to position [470, 0]
click at [544, 335] on label "2240 ongelukken" at bounding box center [587, 325] width 168 height 35
click at [587, 335] on input "2240 ongelukken" at bounding box center [592, 330] width 11 height 11
radio input "true"
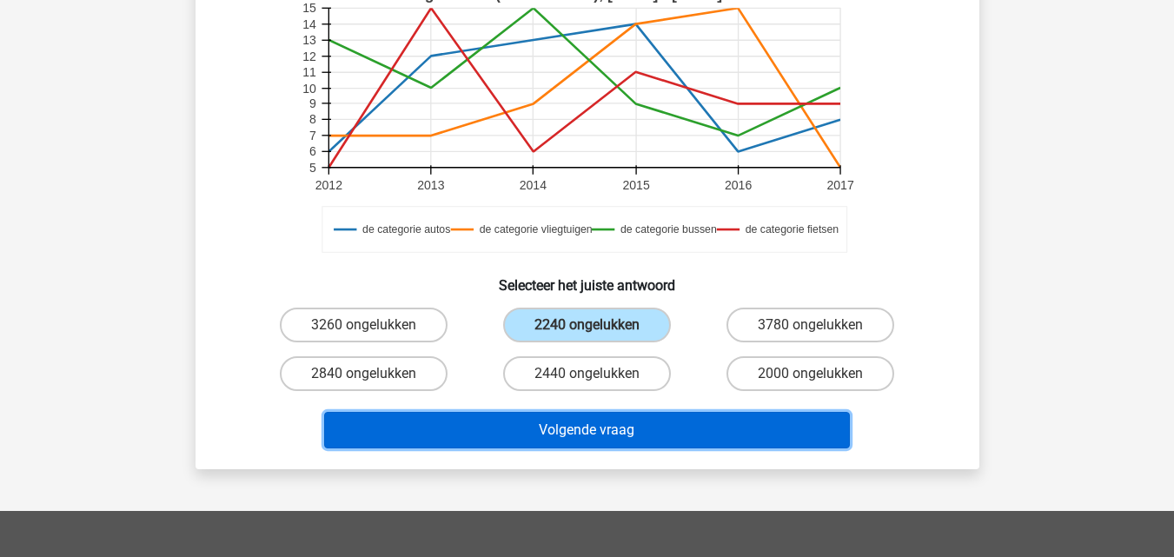
click at [565, 432] on button "Volgende vraag" at bounding box center [587, 430] width 526 height 37
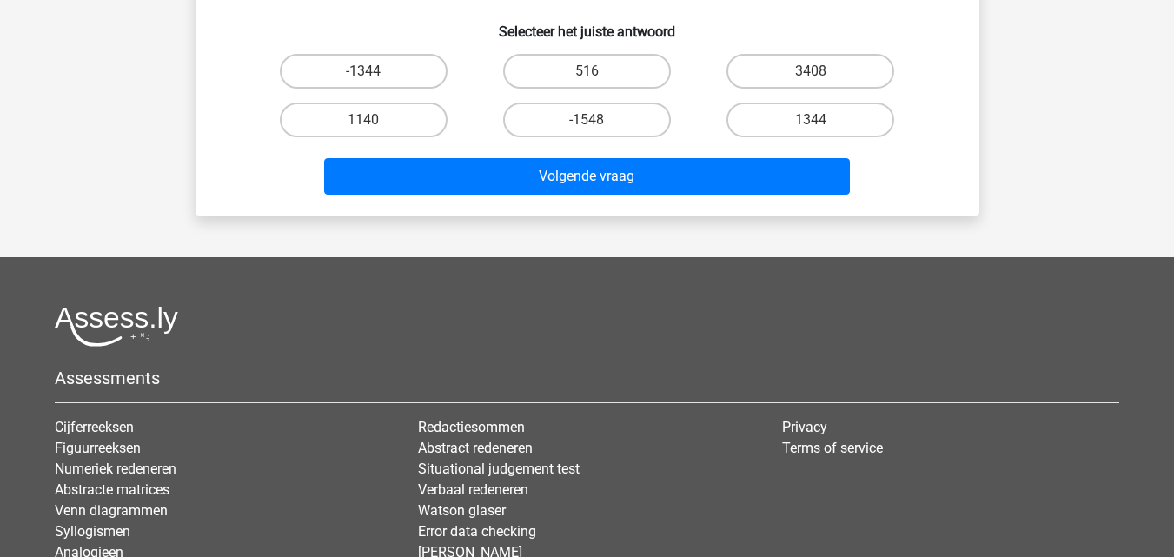
scroll to position [0, 0]
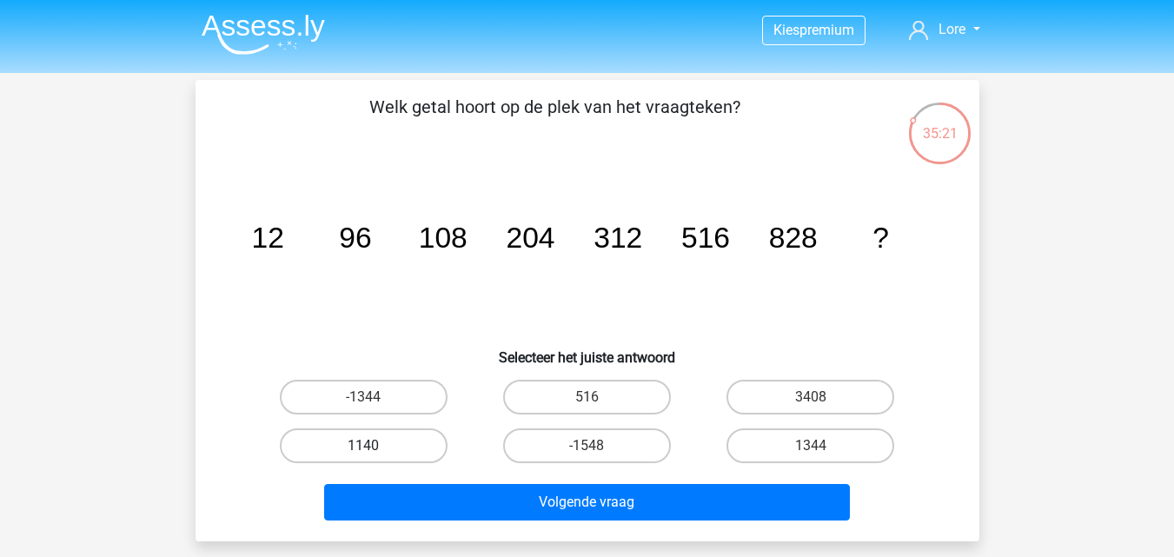
click at [349, 456] on label "1140" at bounding box center [364, 446] width 168 height 35
click at [363, 456] on input "1140" at bounding box center [368, 451] width 11 height 11
radio input "true"
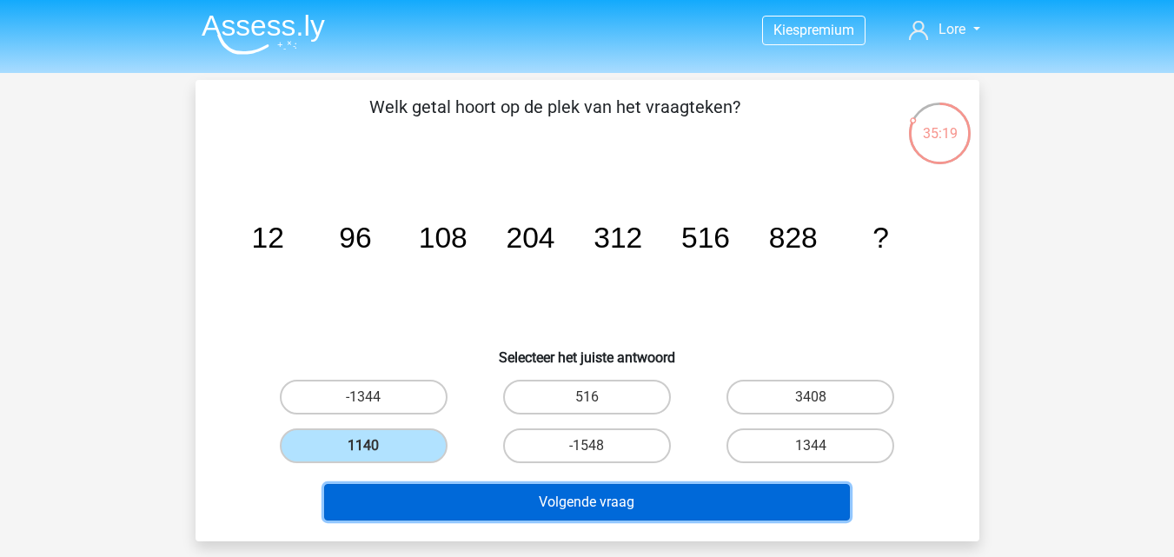
click at [597, 508] on button "Volgende vraag" at bounding box center [587, 502] width 526 height 37
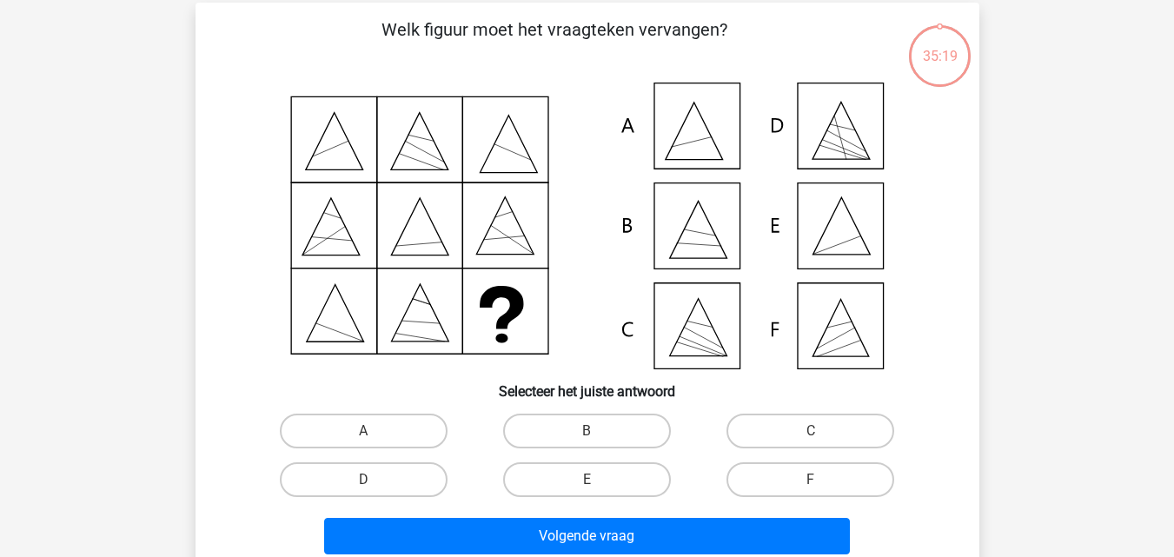
scroll to position [80, 0]
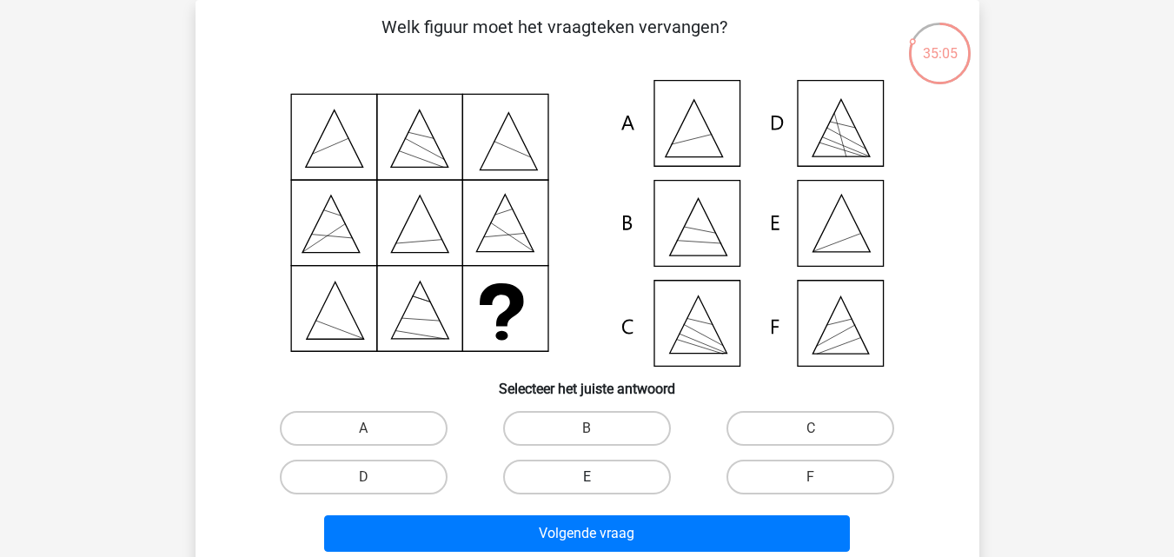
click at [604, 486] on label "E" at bounding box center [587, 477] width 168 height 35
click at [598, 486] on input "E" at bounding box center [592, 482] width 11 height 11
radio input "true"
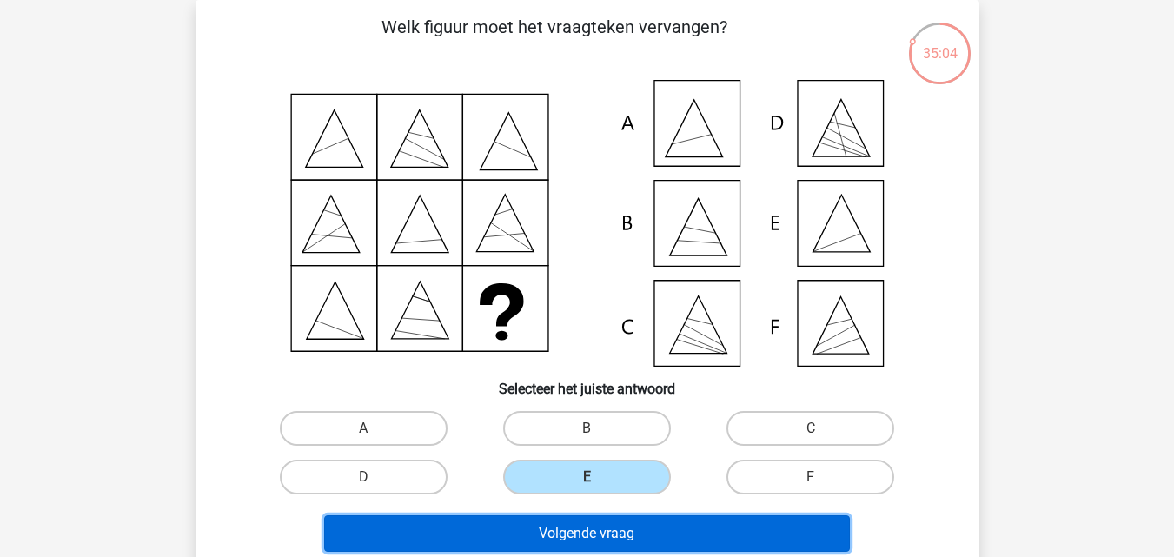
click at [607, 541] on button "Volgende vraag" at bounding box center [587, 534] width 526 height 37
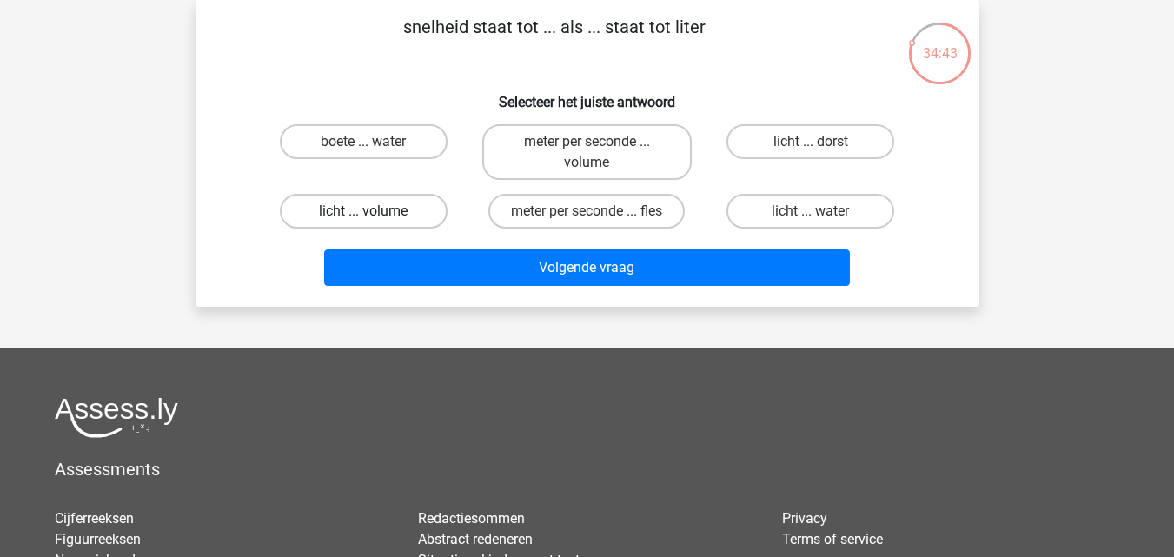
click at [362, 211] on label "licht ... volume" at bounding box center [364, 211] width 168 height 35
click at [363, 211] on input "licht ... volume" at bounding box center [368, 216] width 11 height 11
radio input "true"
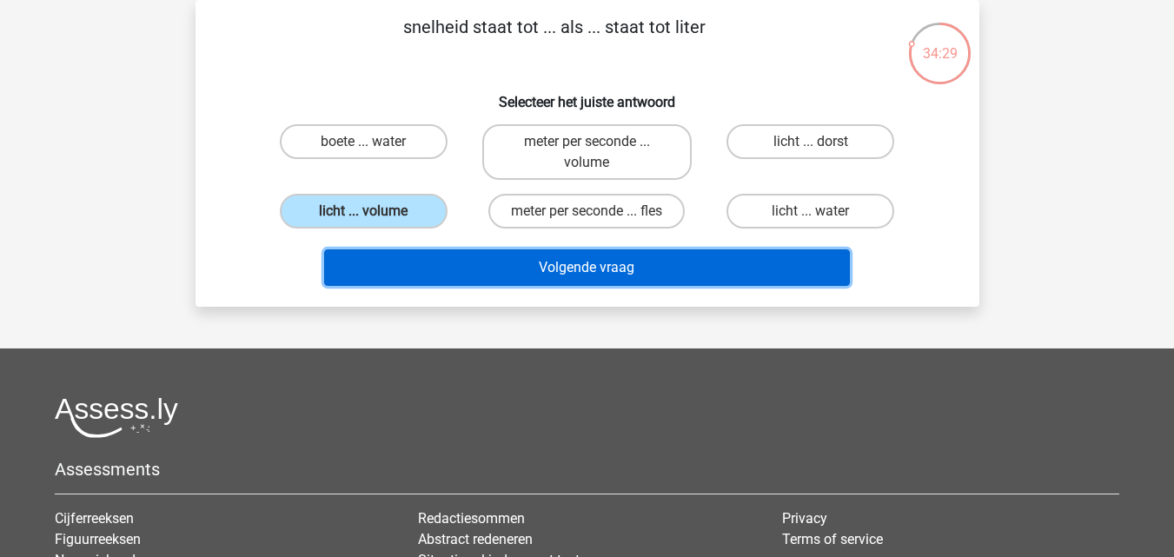
click at [593, 256] on button "Volgende vraag" at bounding box center [587, 268] width 526 height 37
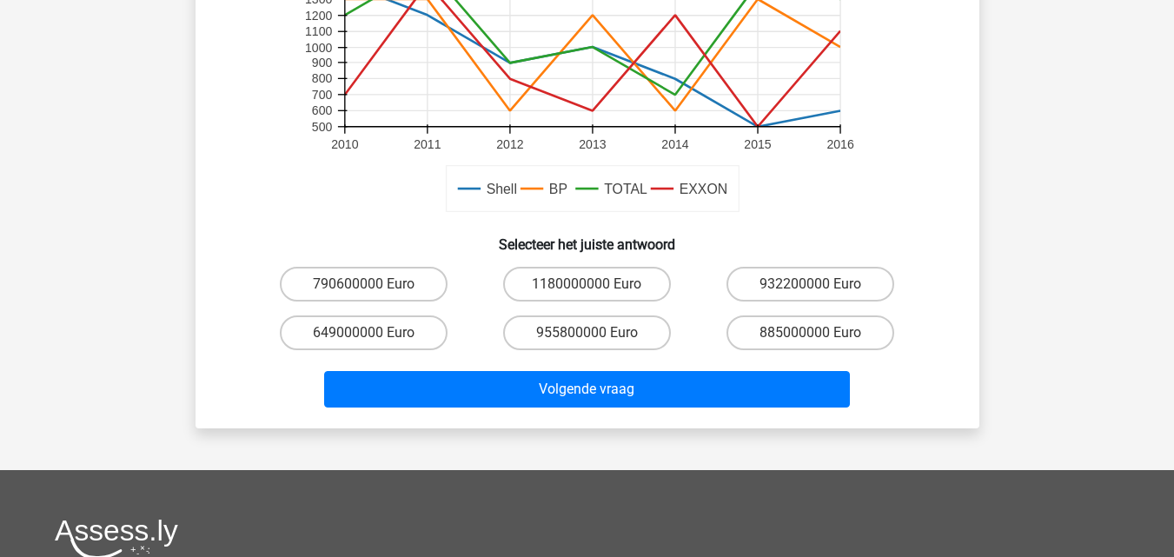
scroll to position [509, 0]
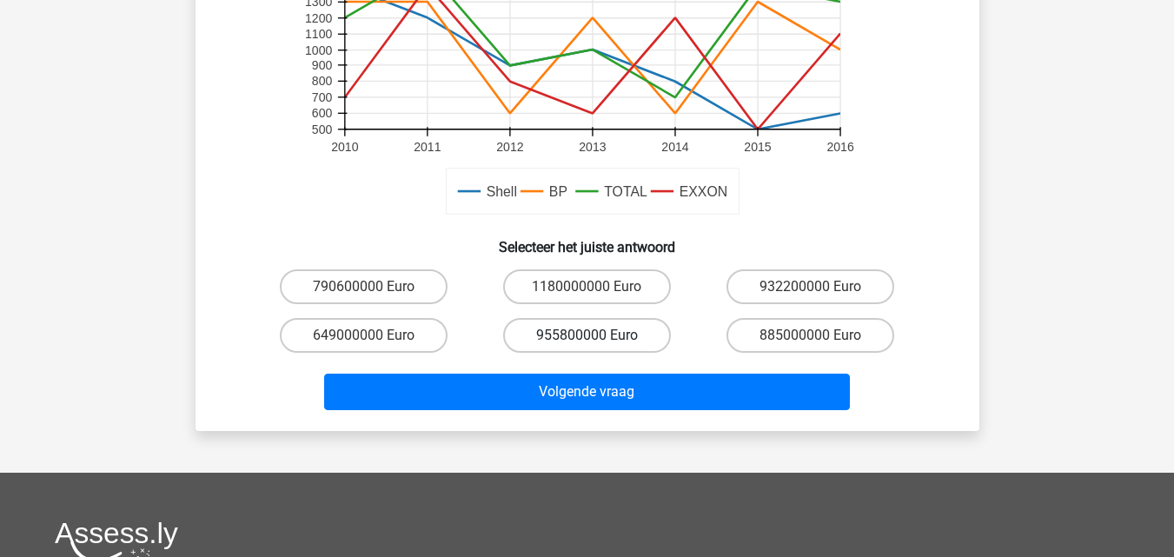
click at [639, 326] on label "955800000 Euro" at bounding box center [587, 335] width 168 height 35
click at [598, 336] on input "955800000 Euro" at bounding box center [592, 341] width 11 height 11
radio input "true"
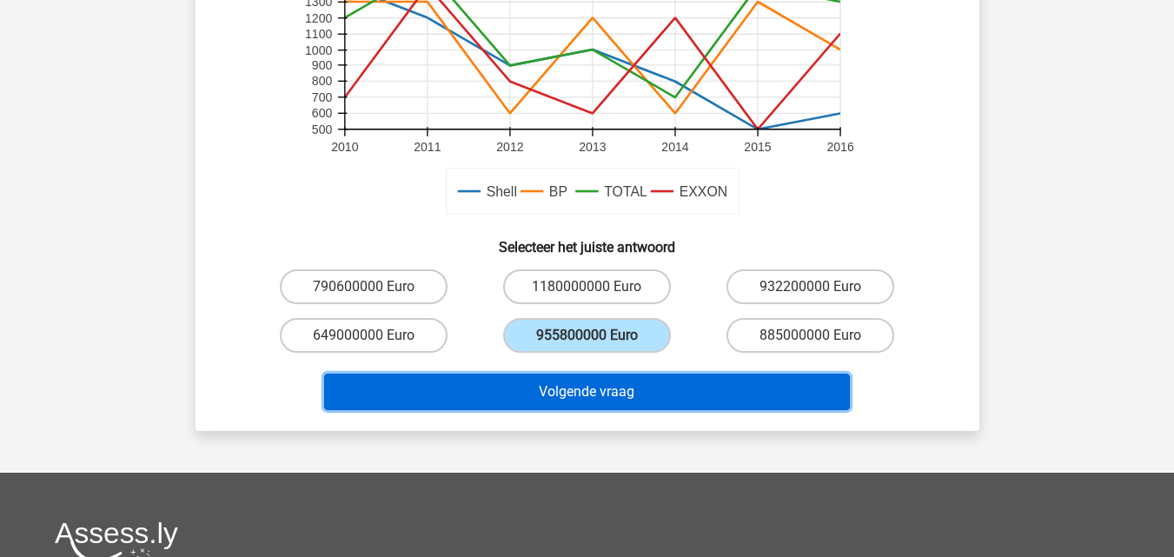
click at [659, 392] on button "Volgende vraag" at bounding box center [587, 392] width 526 height 37
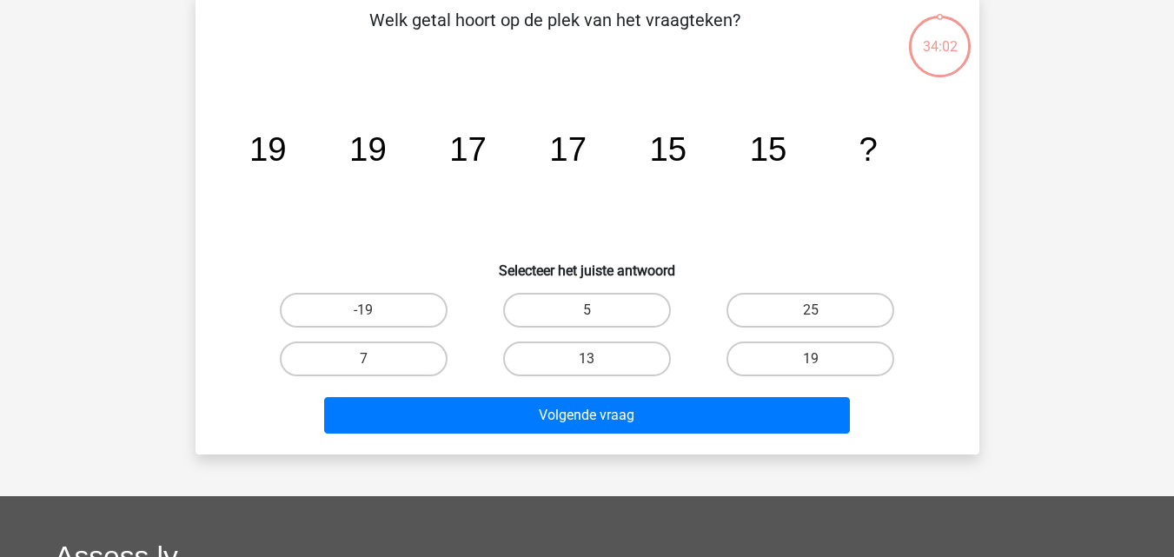
scroll to position [80, 0]
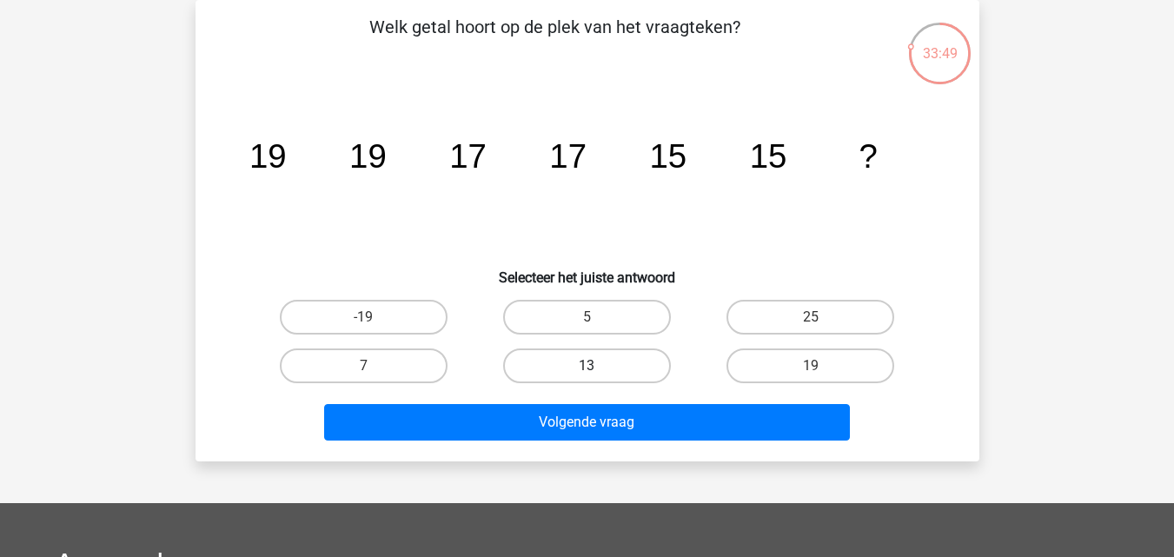
click at [633, 361] on label "13" at bounding box center [587, 366] width 168 height 35
click at [598, 366] on input "13" at bounding box center [592, 371] width 11 height 11
radio input "true"
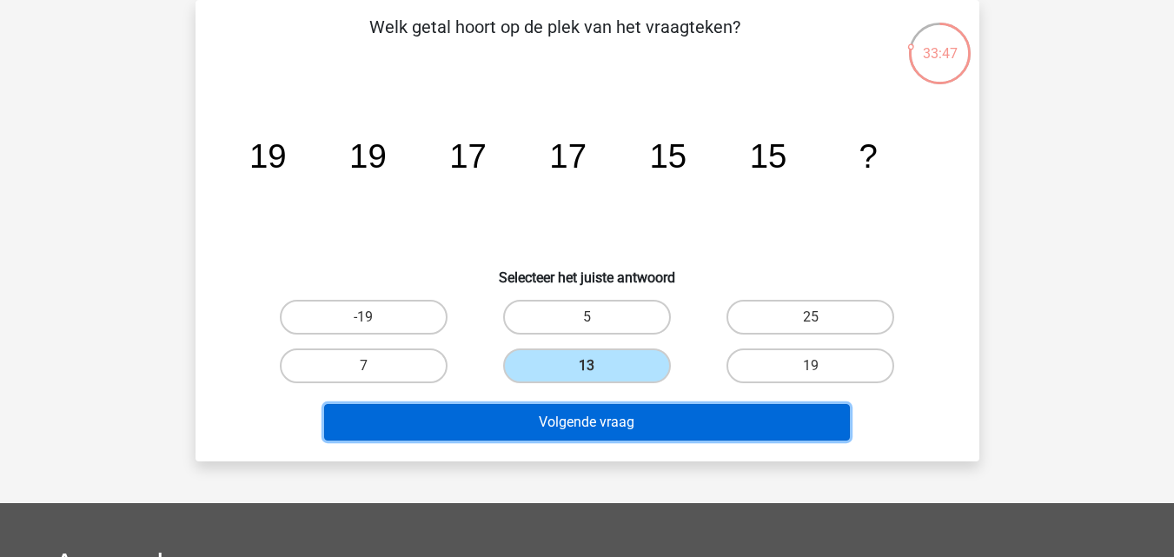
click at [682, 412] on button "Volgende vraag" at bounding box center [587, 422] width 526 height 37
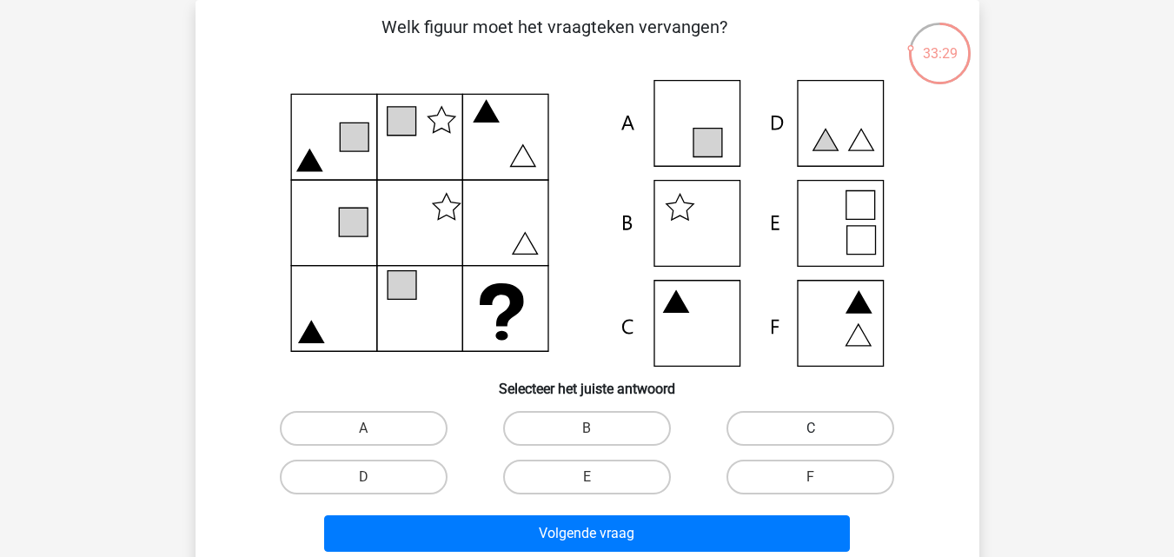
click at [849, 441] on label "C" at bounding box center [811, 428] width 168 height 35
click at [822, 440] on input "C" at bounding box center [816, 434] width 11 height 11
radio input "true"
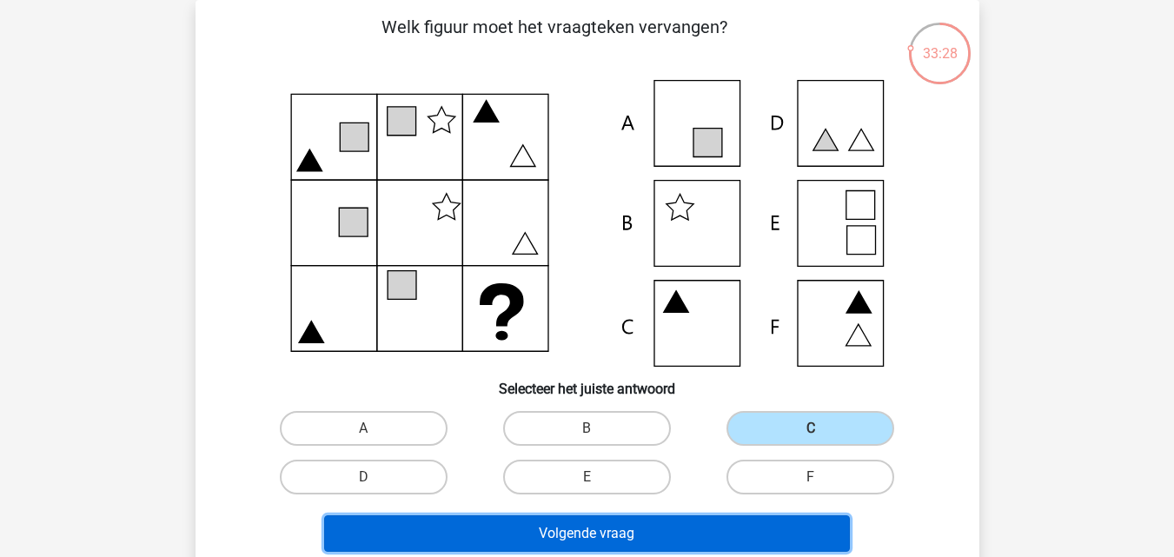
click at [762, 529] on button "Volgende vraag" at bounding box center [587, 534] width 526 height 37
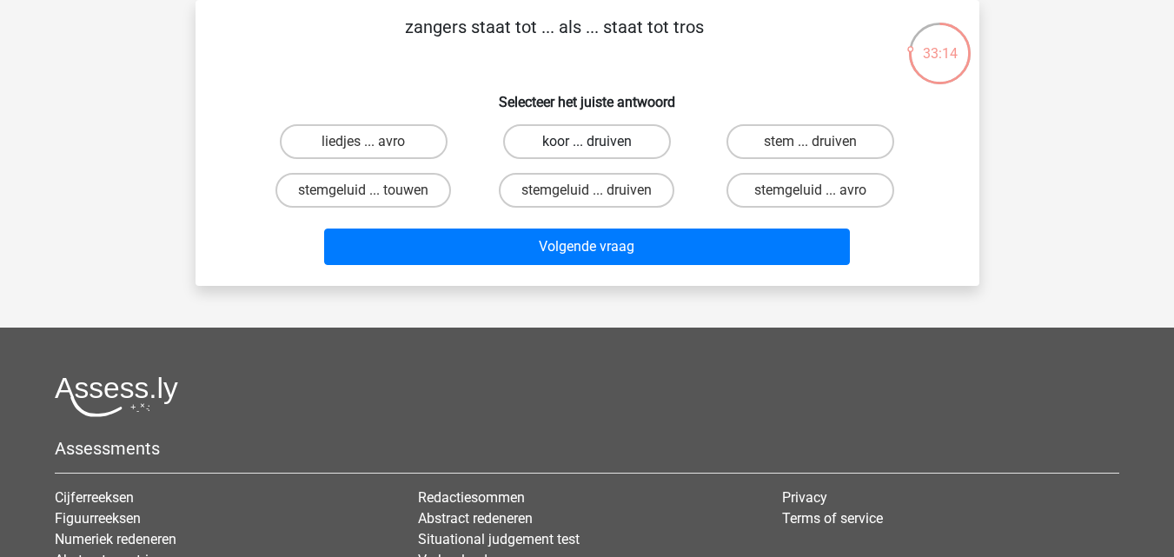
click at [602, 138] on label "koor ... druiven" at bounding box center [587, 141] width 168 height 35
click at [598, 142] on input "koor ... druiven" at bounding box center [592, 147] width 11 height 11
radio input "true"
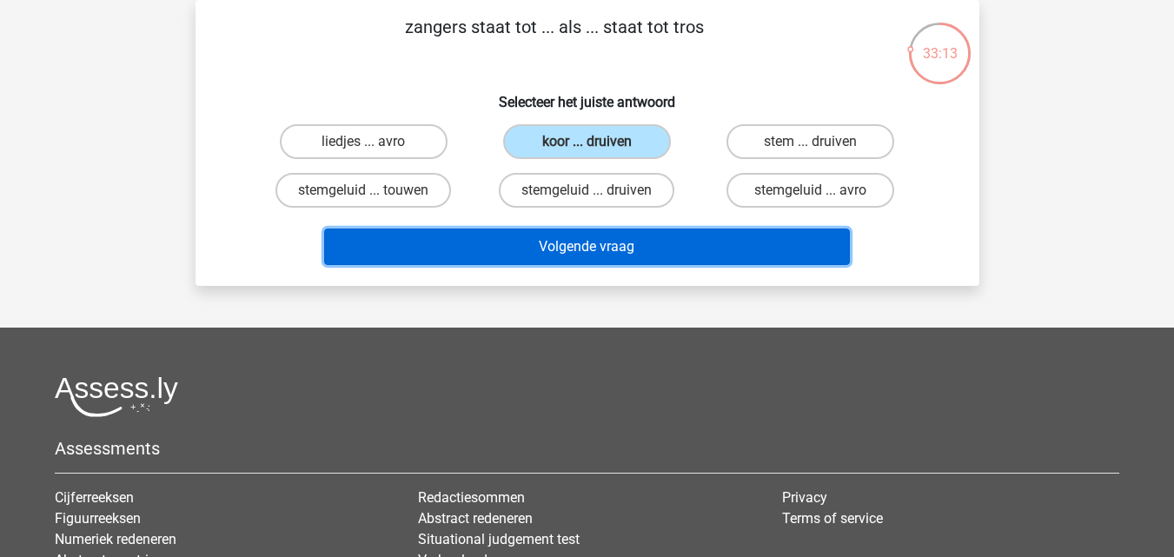
click at [652, 234] on button "Volgende vraag" at bounding box center [587, 247] width 526 height 37
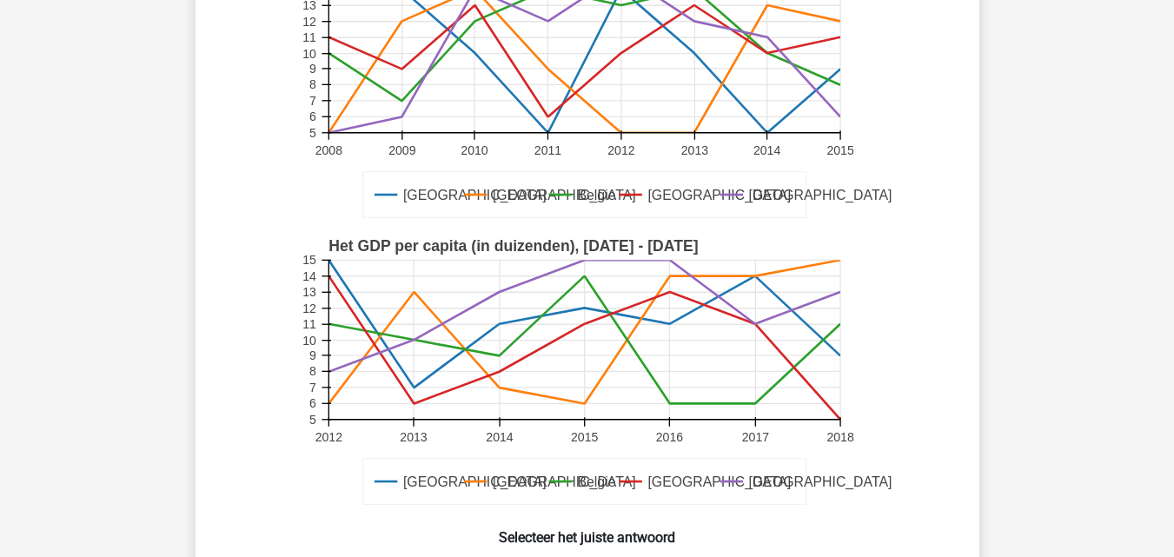
scroll to position [418, 0]
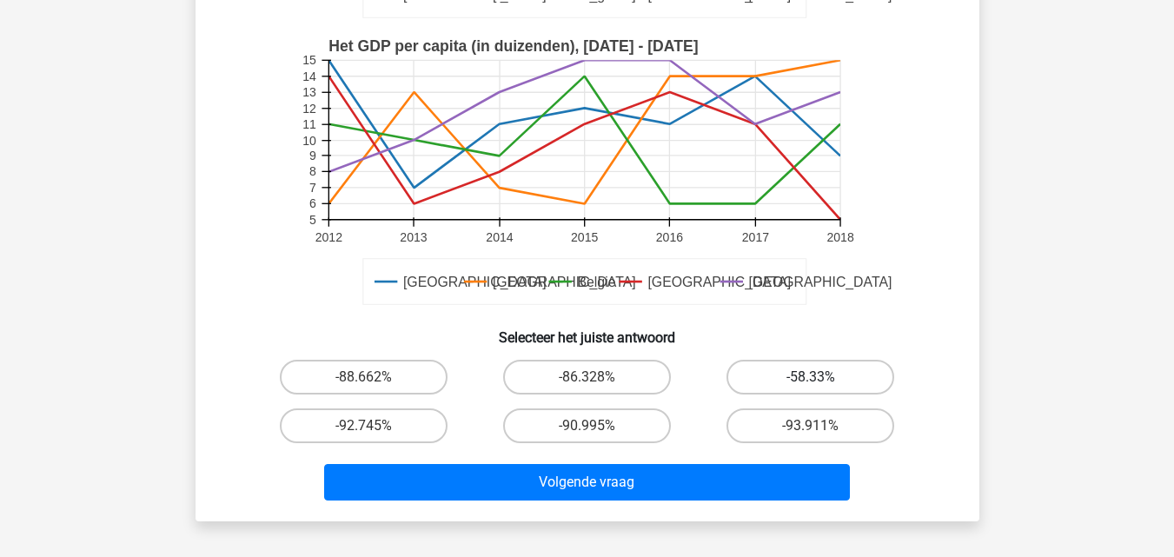
click at [845, 373] on label "-58.33%" at bounding box center [811, 377] width 168 height 35
click at [822, 377] on input "-58.33%" at bounding box center [816, 382] width 11 height 11
radio input "true"
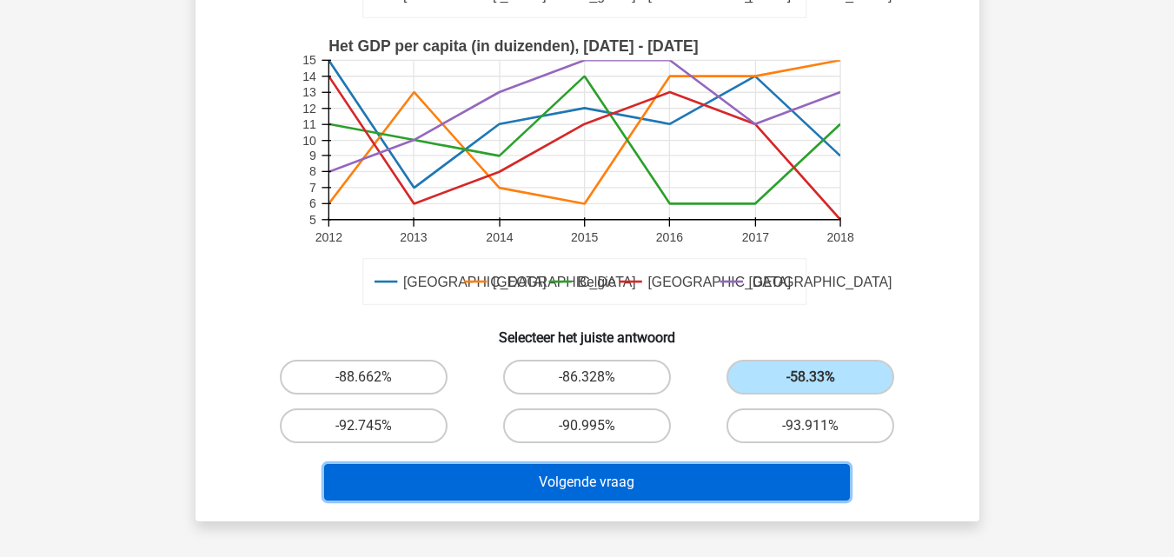
click at [629, 492] on button "Volgende vraag" at bounding box center [587, 482] width 526 height 37
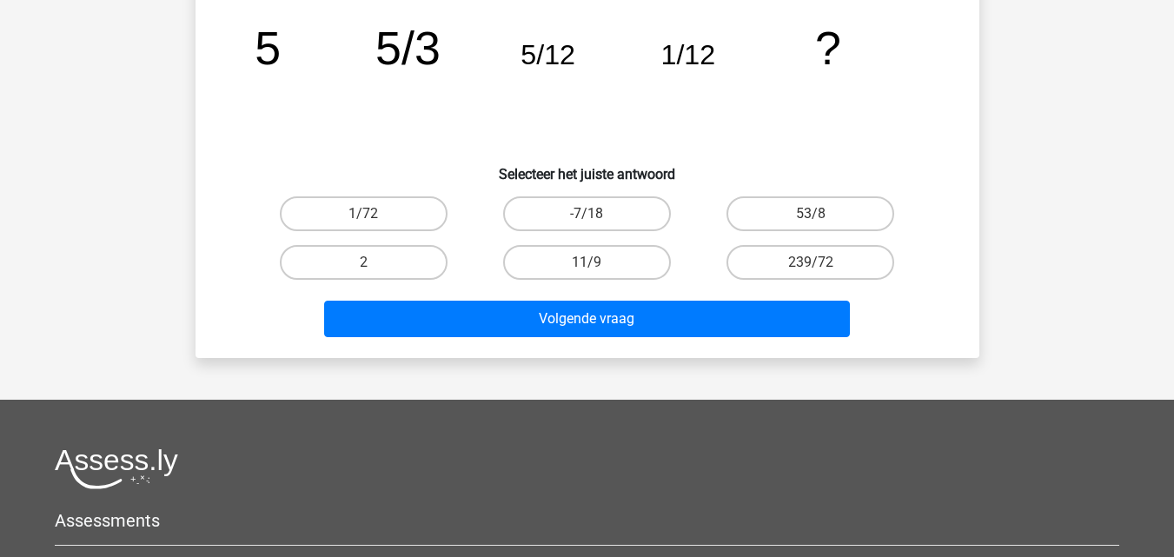
scroll to position [80, 0]
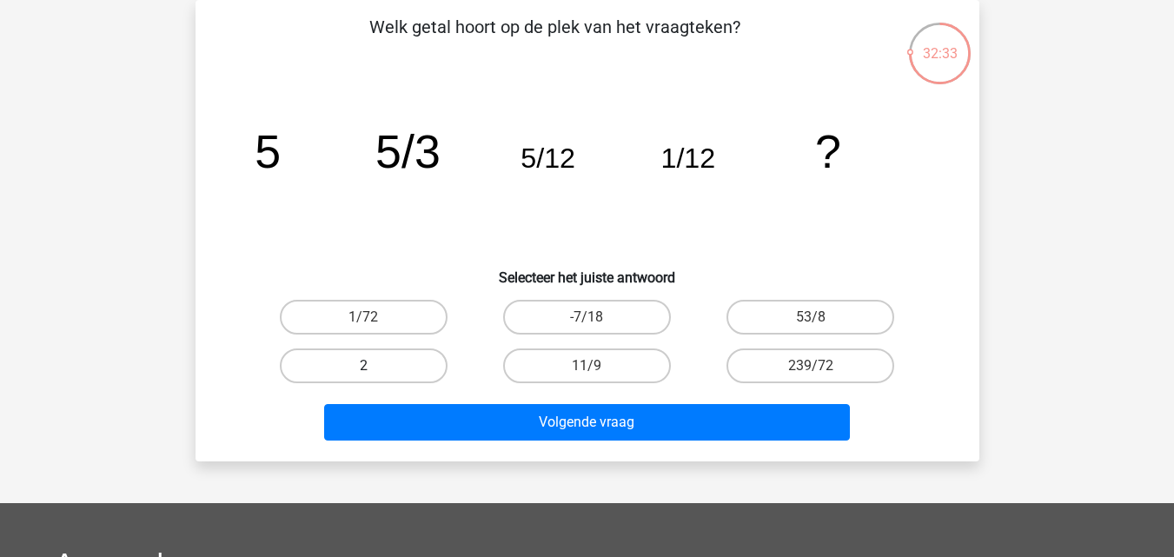
click at [329, 370] on label "2" at bounding box center [364, 366] width 168 height 35
click at [363, 370] on input "2" at bounding box center [368, 371] width 11 height 11
radio input "true"
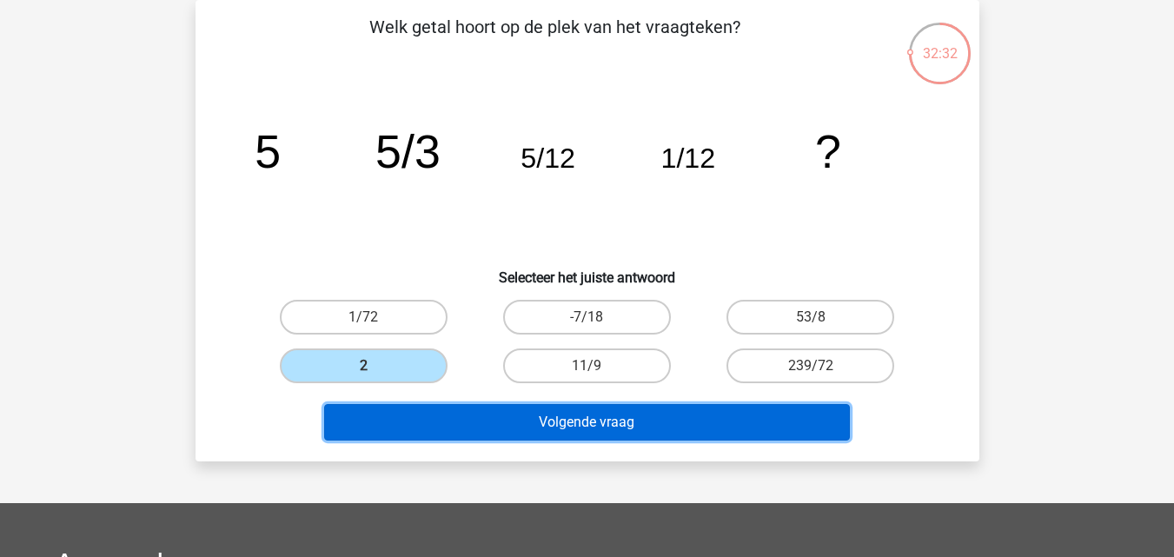
click at [629, 432] on button "Volgende vraag" at bounding box center [587, 422] width 526 height 37
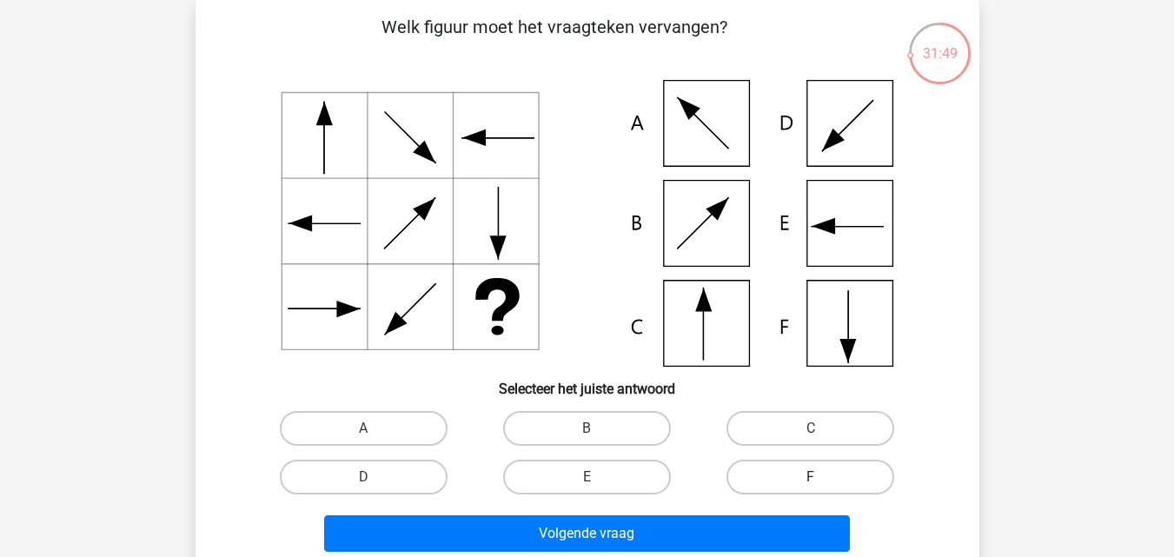
click at [780, 466] on label "F" at bounding box center [811, 477] width 168 height 35
click at [811, 477] on input "F" at bounding box center [816, 482] width 11 height 11
radio input "true"
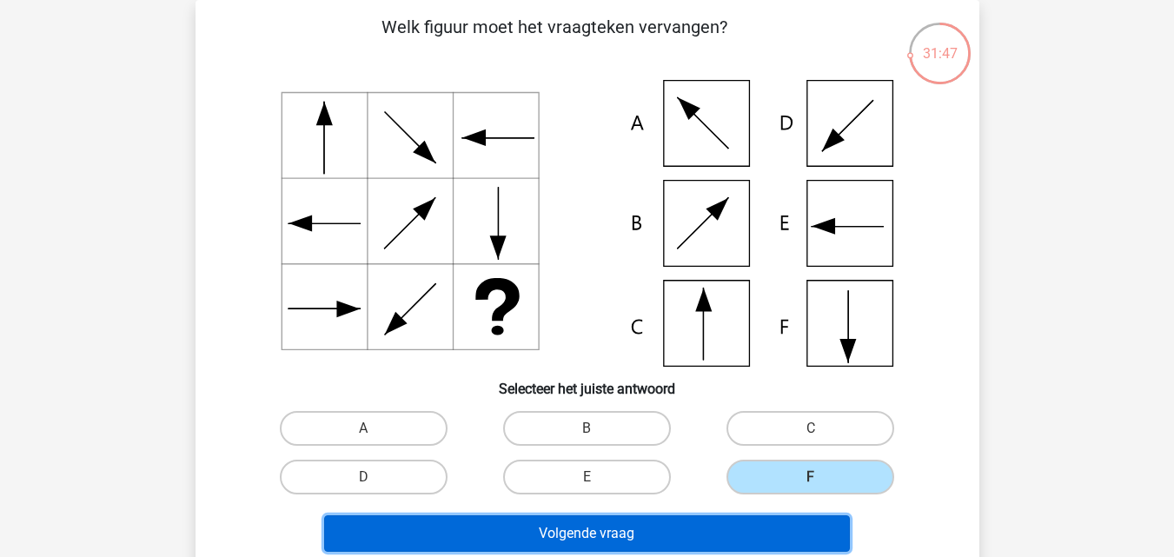
click at [689, 522] on button "Volgende vraag" at bounding box center [587, 534] width 526 height 37
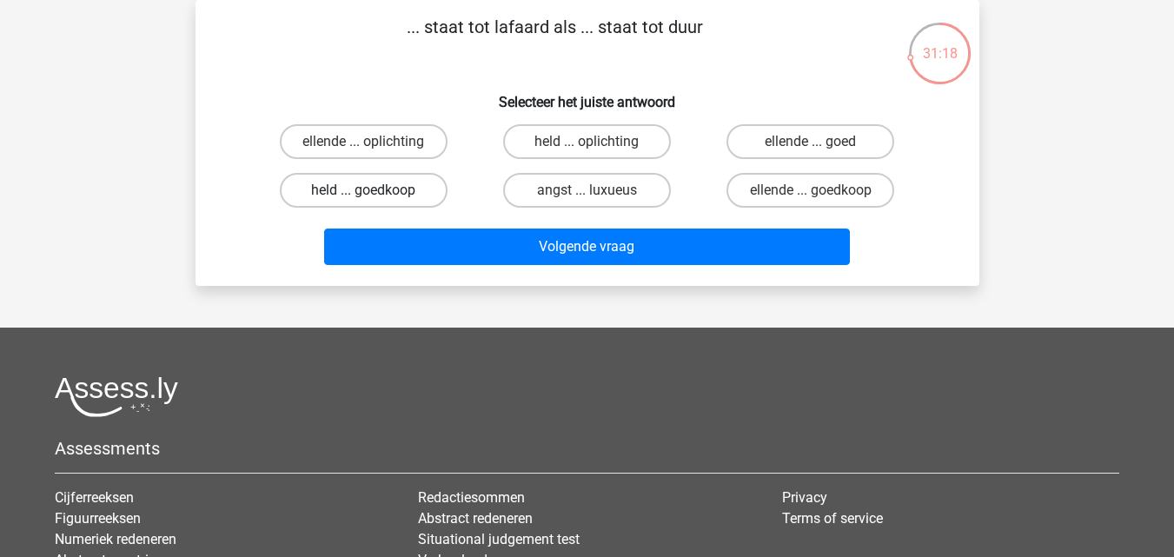
click at [386, 191] on label "held ... goedkoop" at bounding box center [364, 190] width 168 height 35
click at [375, 191] on input "held ... goedkoop" at bounding box center [368, 195] width 11 height 11
radio input "true"
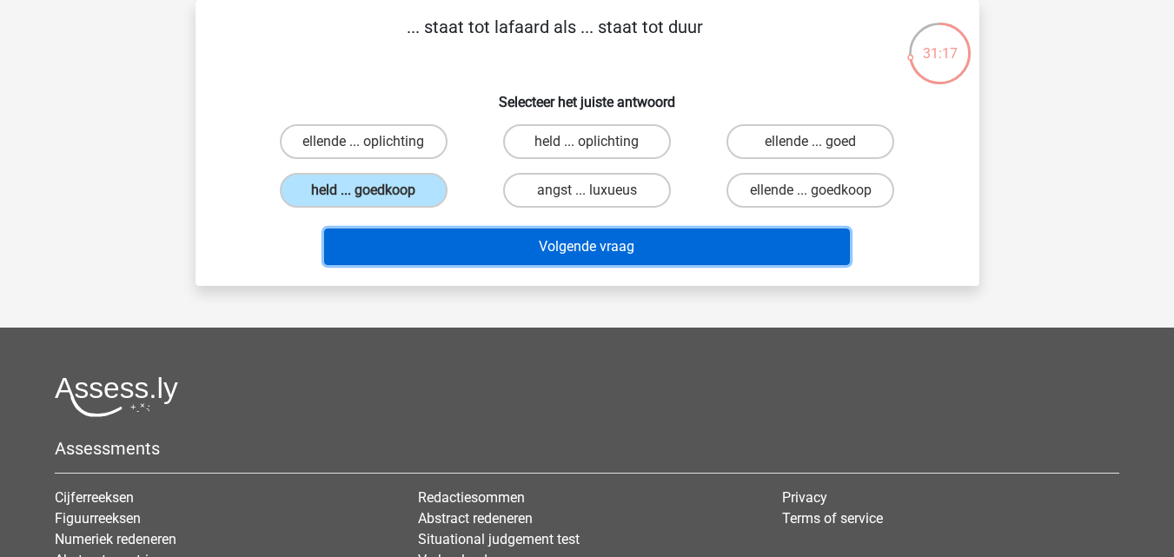
click at [555, 245] on button "Volgende vraag" at bounding box center [587, 247] width 526 height 37
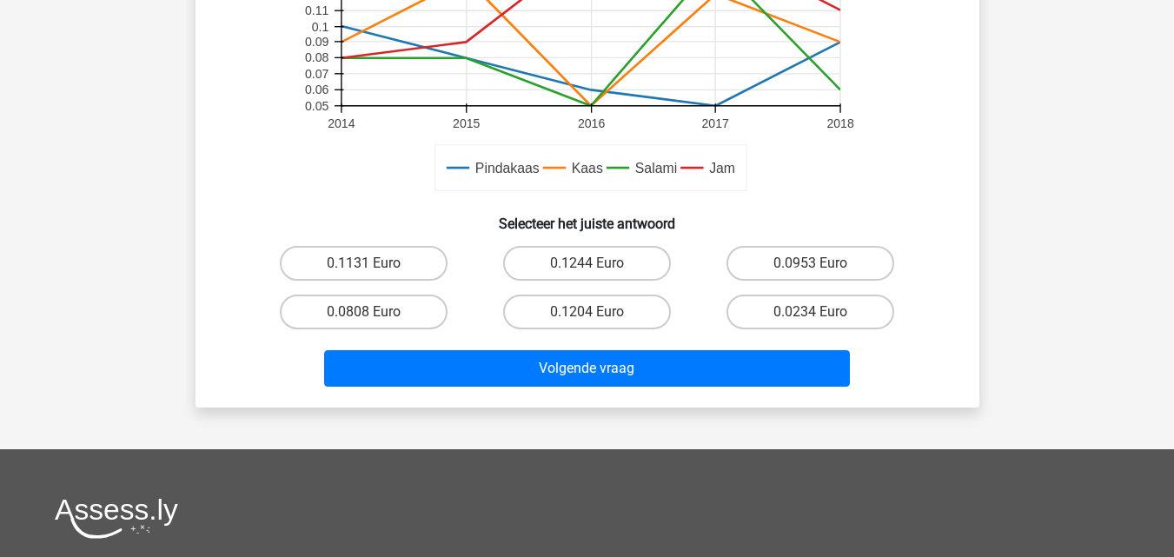
scroll to position [568, 0]
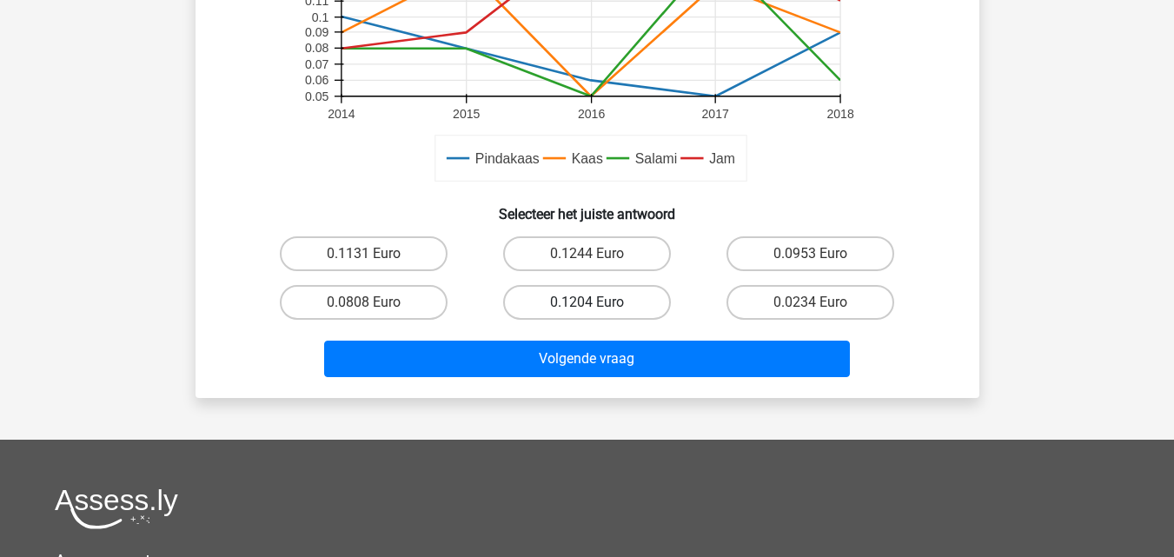
click at [576, 311] on label "0.1204 Euro" at bounding box center [587, 302] width 168 height 35
click at [587, 311] on input "0.1204 Euro" at bounding box center [592, 308] width 11 height 11
radio input "true"
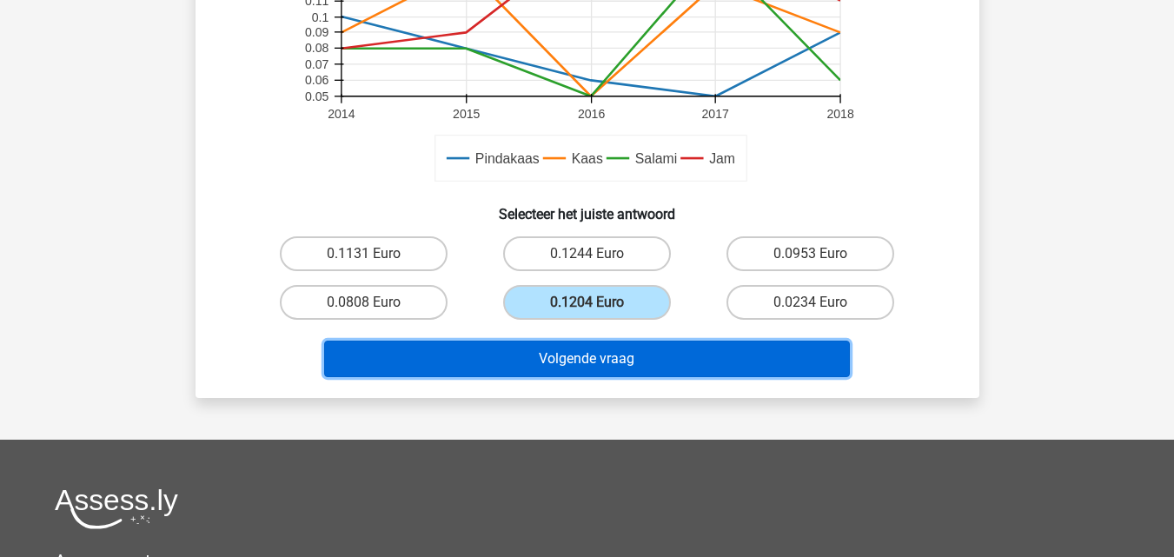
click at [597, 346] on button "Volgende vraag" at bounding box center [587, 359] width 526 height 37
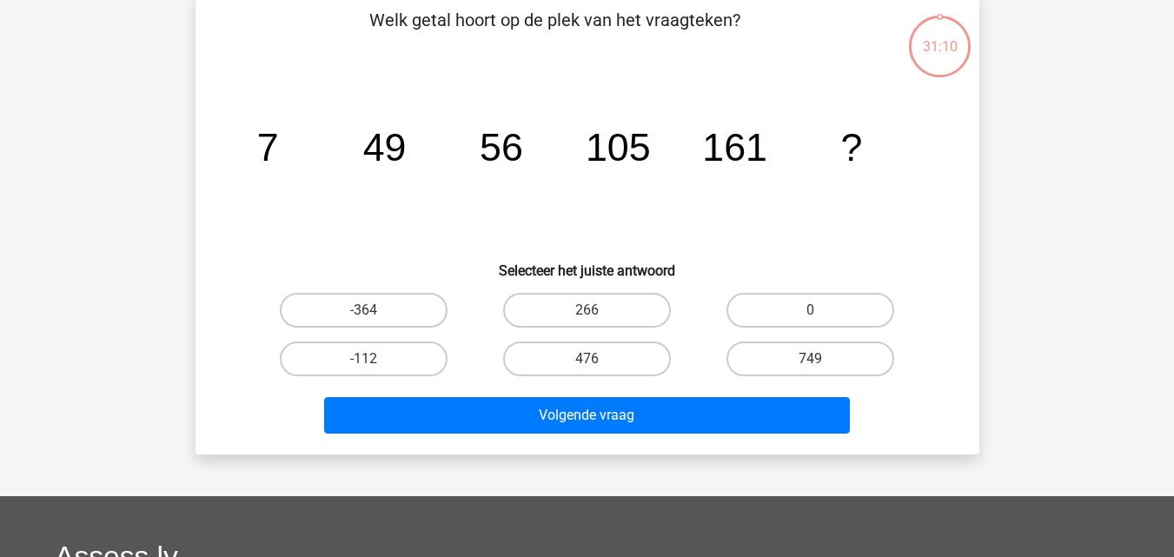
scroll to position [80, 0]
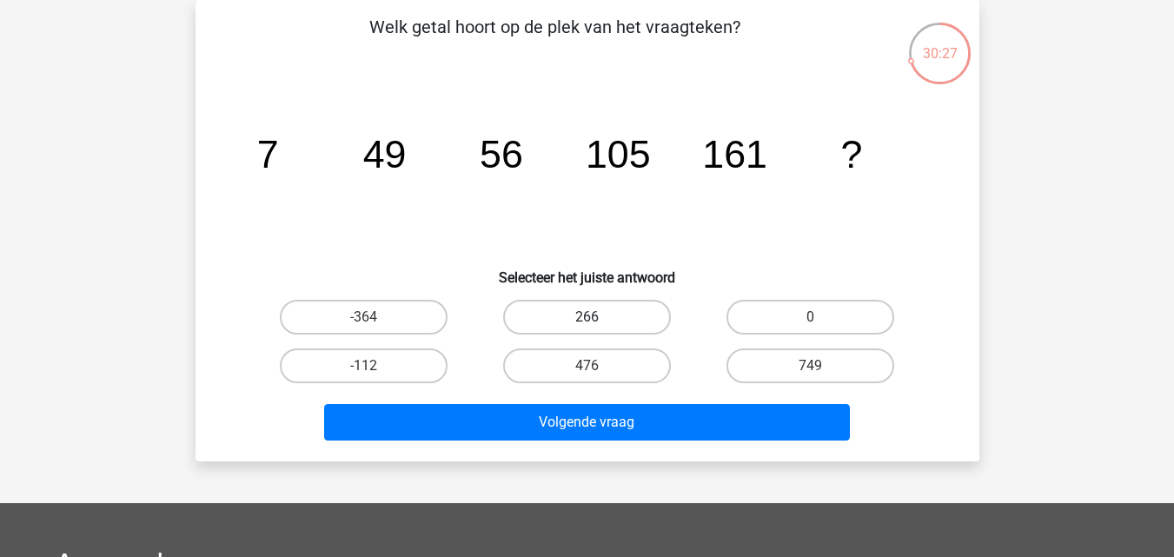
click at [586, 317] on label "266" at bounding box center [587, 317] width 168 height 35
click at [587, 317] on input "266" at bounding box center [592, 322] width 11 height 11
radio input "true"
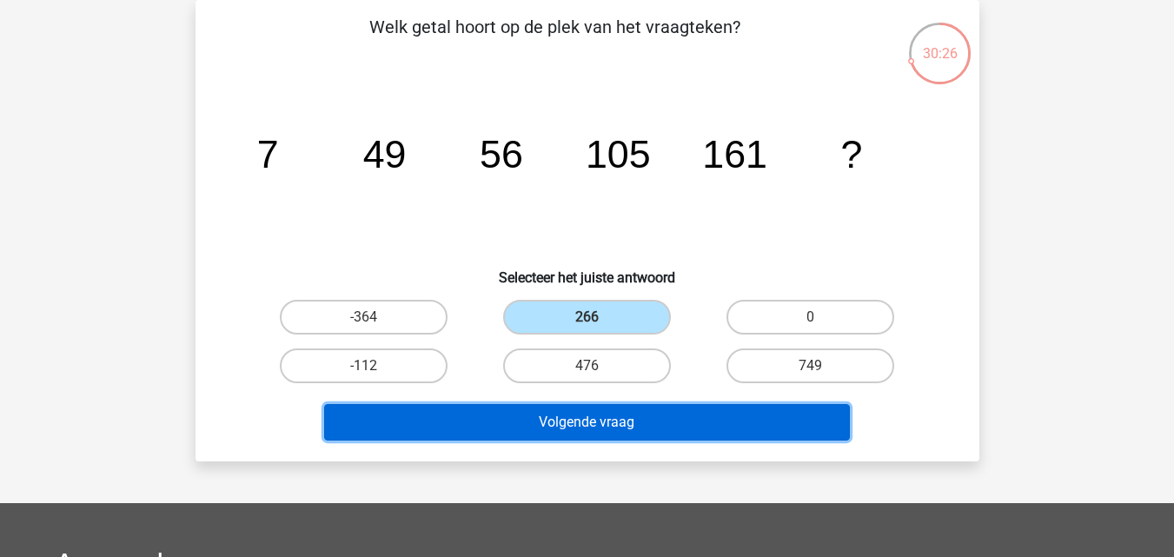
click at [717, 435] on button "Volgende vraag" at bounding box center [587, 422] width 526 height 37
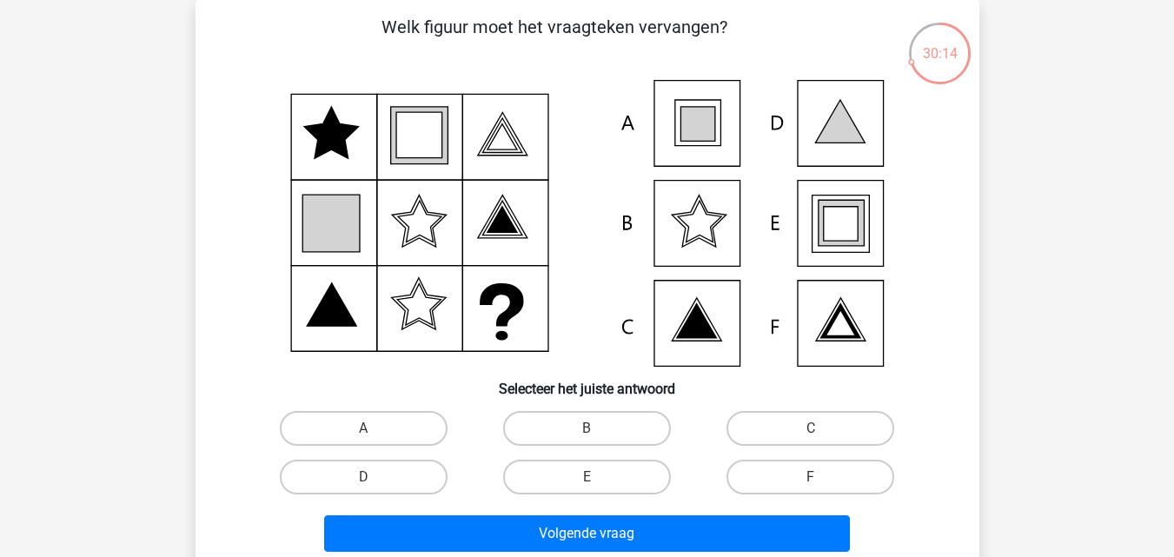
click at [848, 240] on icon at bounding box center [840, 224] width 34 height 34
click at [587, 462] on label "E" at bounding box center [587, 477] width 168 height 35
click at [587, 477] on input "E" at bounding box center [592, 482] width 11 height 11
radio input "true"
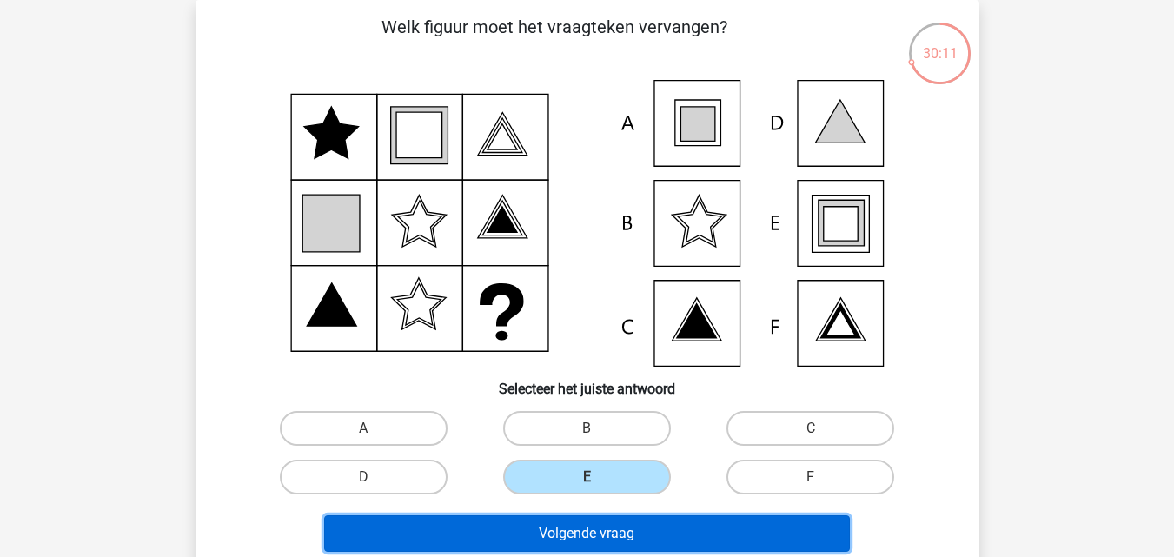
click at [622, 535] on button "Volgende vraag" at bounding box center [587, 534] width 526 height 37
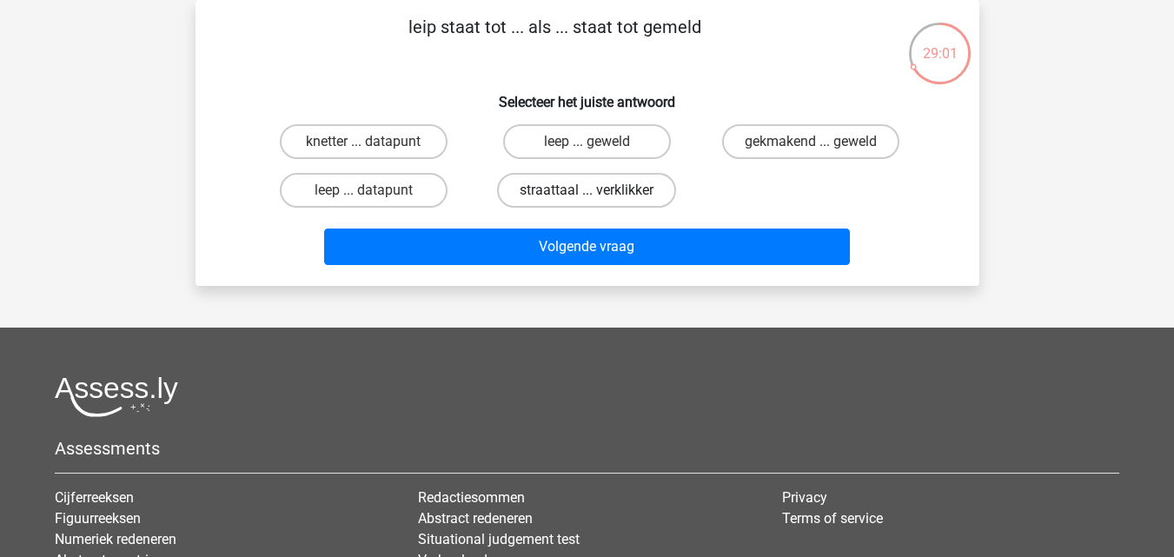
click at [557, 184] on label "straattaal ... verklikker" at bounding box center [586, 190] width 179 height 35
click at [587, 190] on input "straattaal ... verklikker" at bounding box center [592, 195] width 11 height 11
radio input "true"
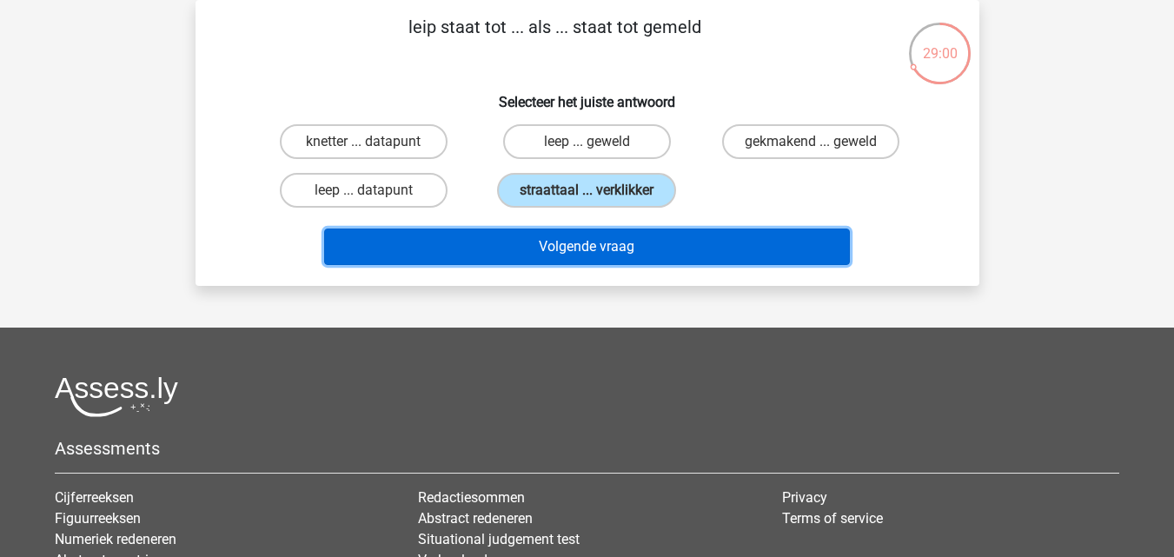
click at [570, 244] on button "Volgende vraag" at bounding box center [587, 247] width 526 height 37
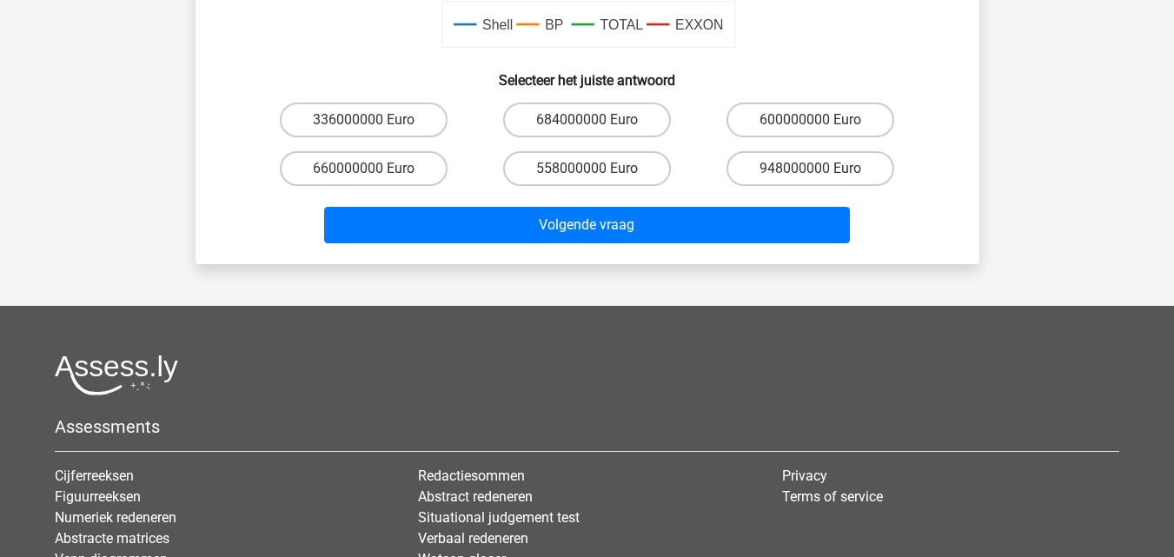
scroll to position [680, 0]
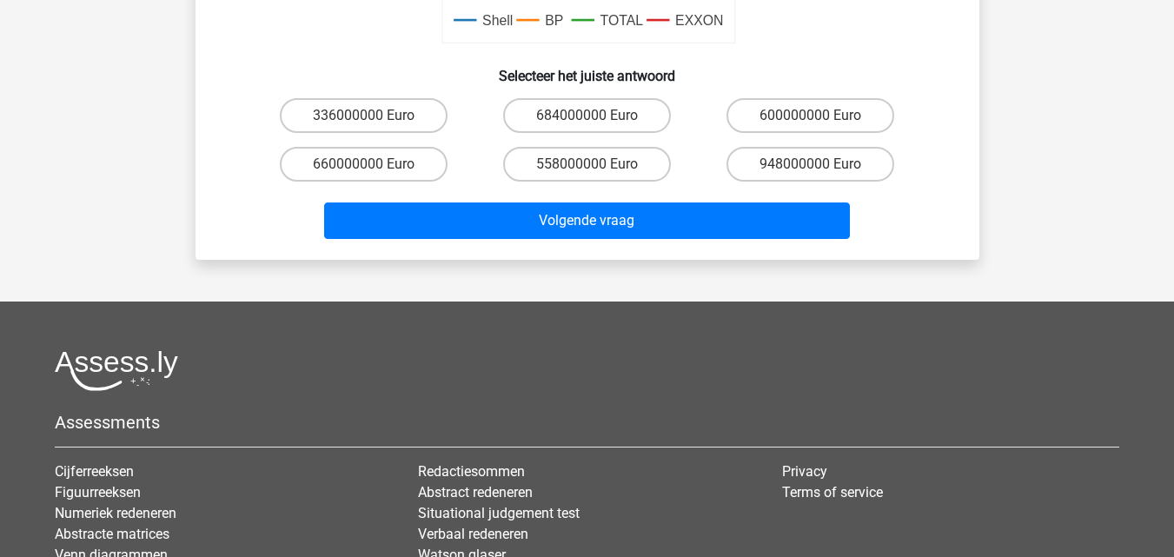
click at [567, 183] on div "558000000 Euro" at bounding box center [587, 164] width 223 height 49
click at [557, 171] on label "558000000 Euro" at bounding box center [587, 164] width 168 height 35
click at [587, 171] on input "558000000 Euro" at bounding box center [592, 169] width 11 height 11
radio input "true"
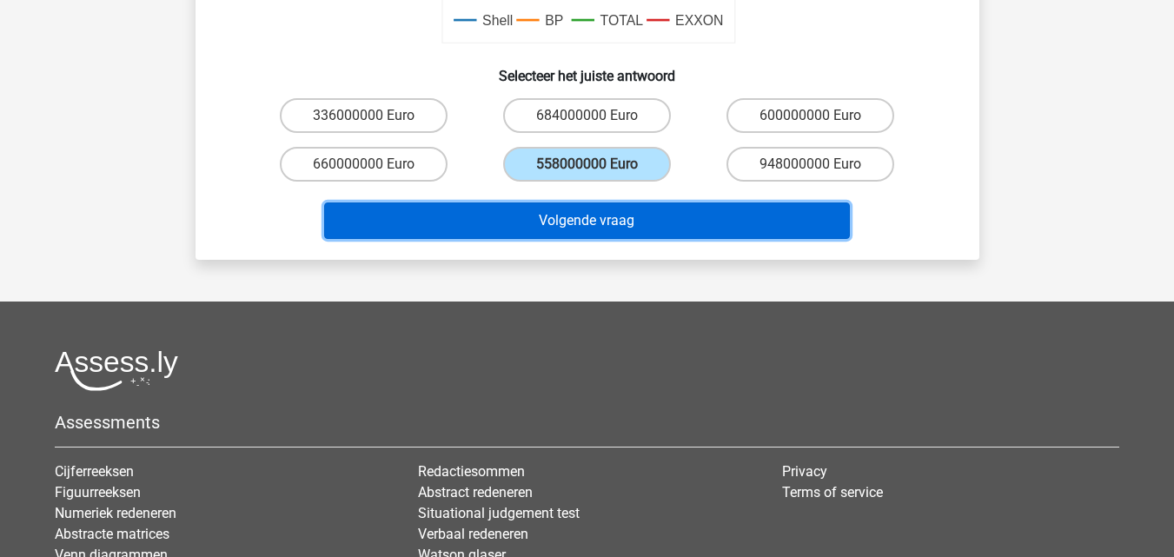
click at [556, 233] on button "Volgende vraag" at bounding box center [587, 221] width 526 height 37
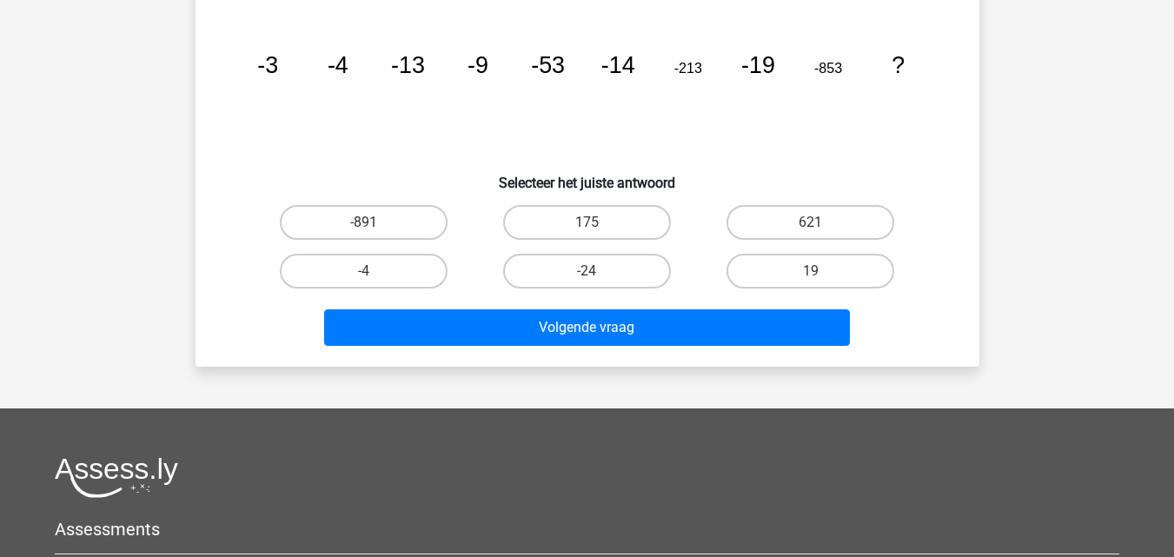
scroll to position [0, 0]
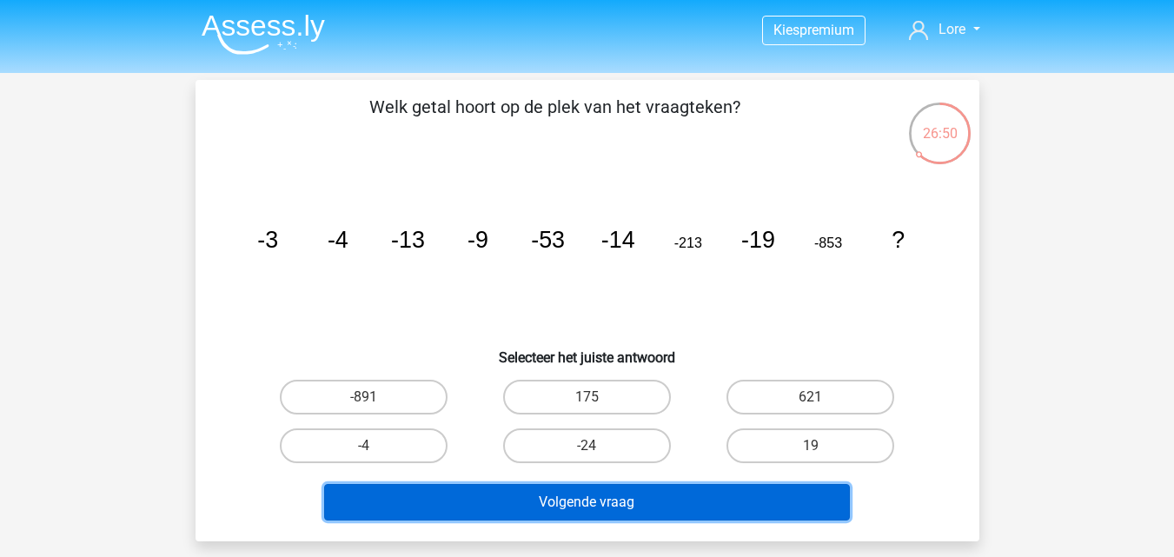
click at [717, 484] on button "Volgende vraag" at bounding box center [587, 502] width 526 height 37
